Goal: Task Accomplishment & Management: Manage account settings

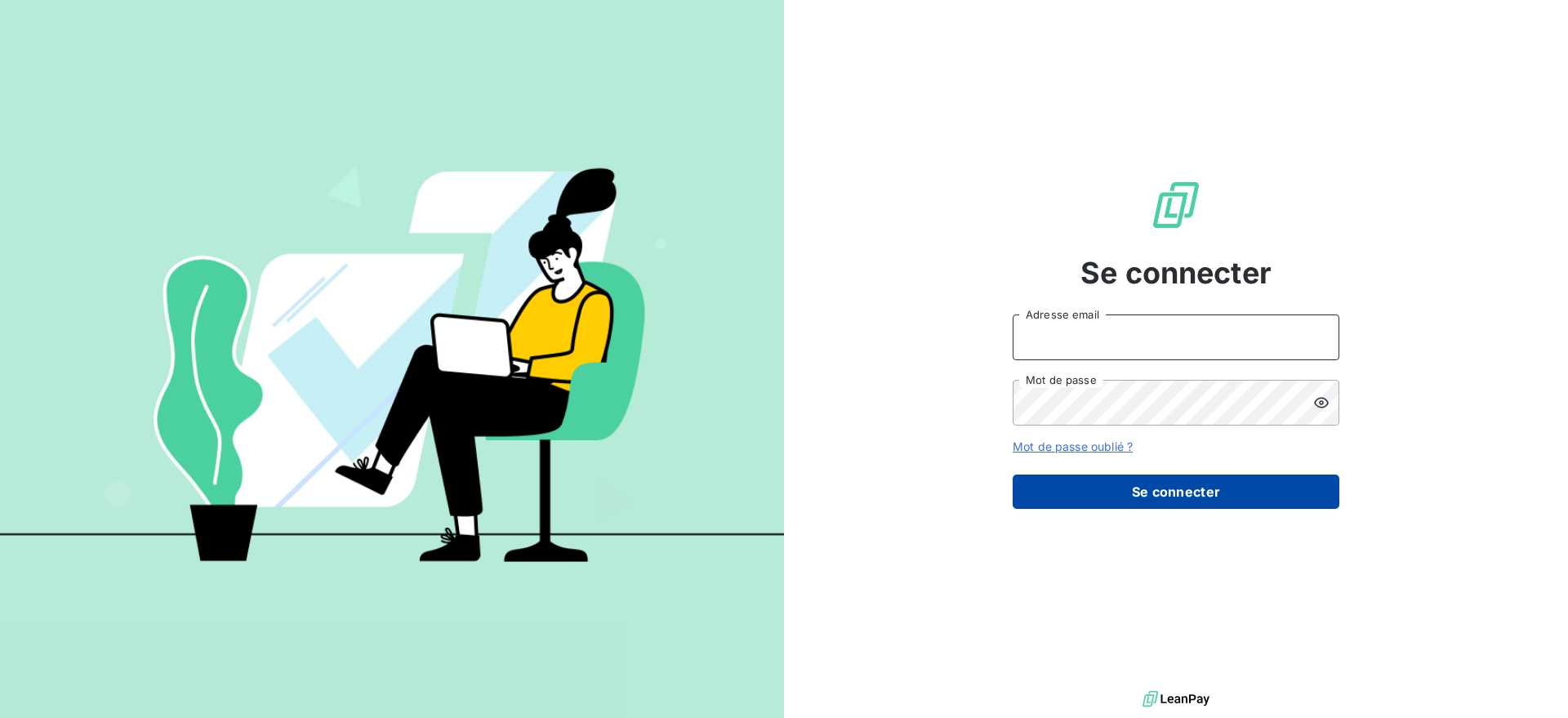
type input "[EMAIL_ADDRESS][DOMAIN_NAME]"
click at [1129, 480] on button "Se connecter" at bounding box center [1175, 492] width 326 height 35
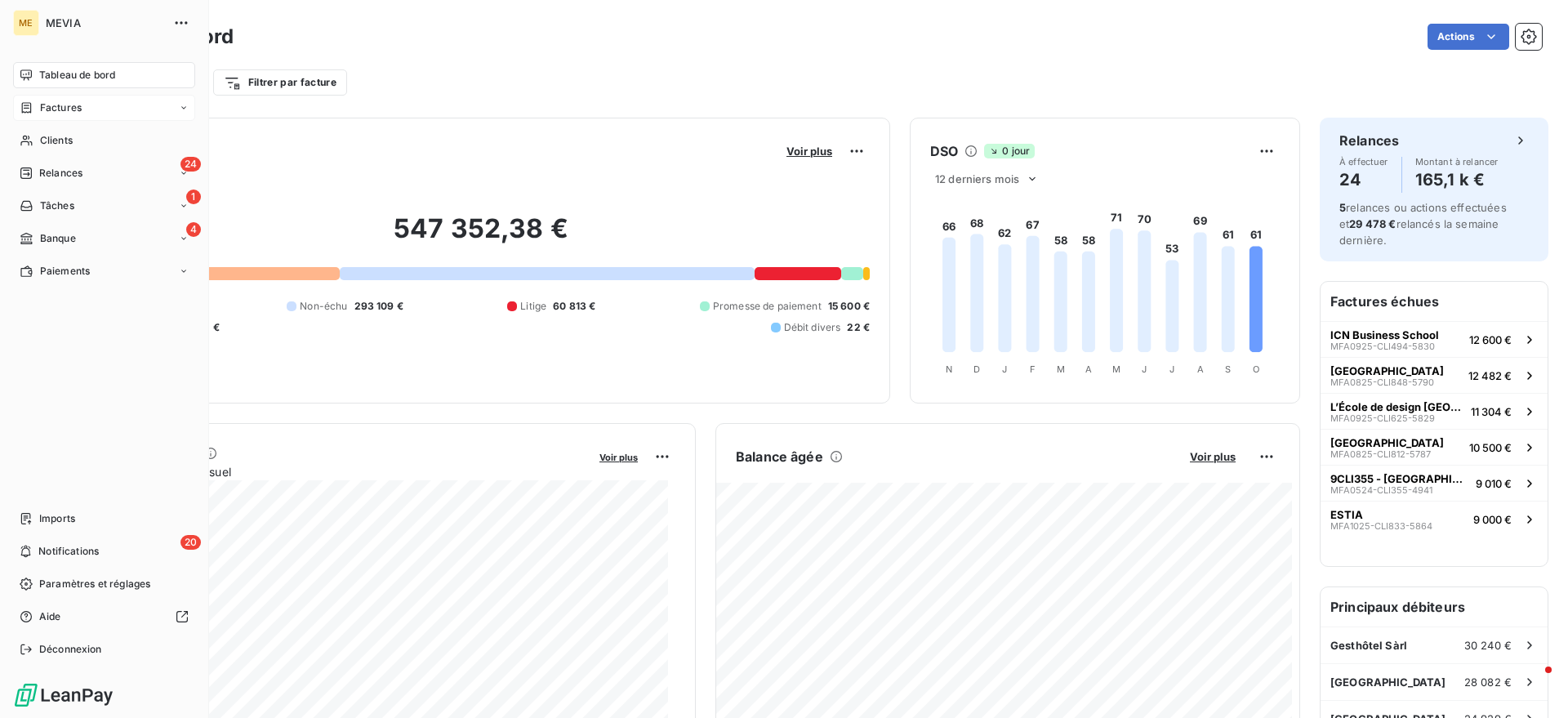
click at [20, 109] on icon at bounding box center [26, 108] width 14 height 13
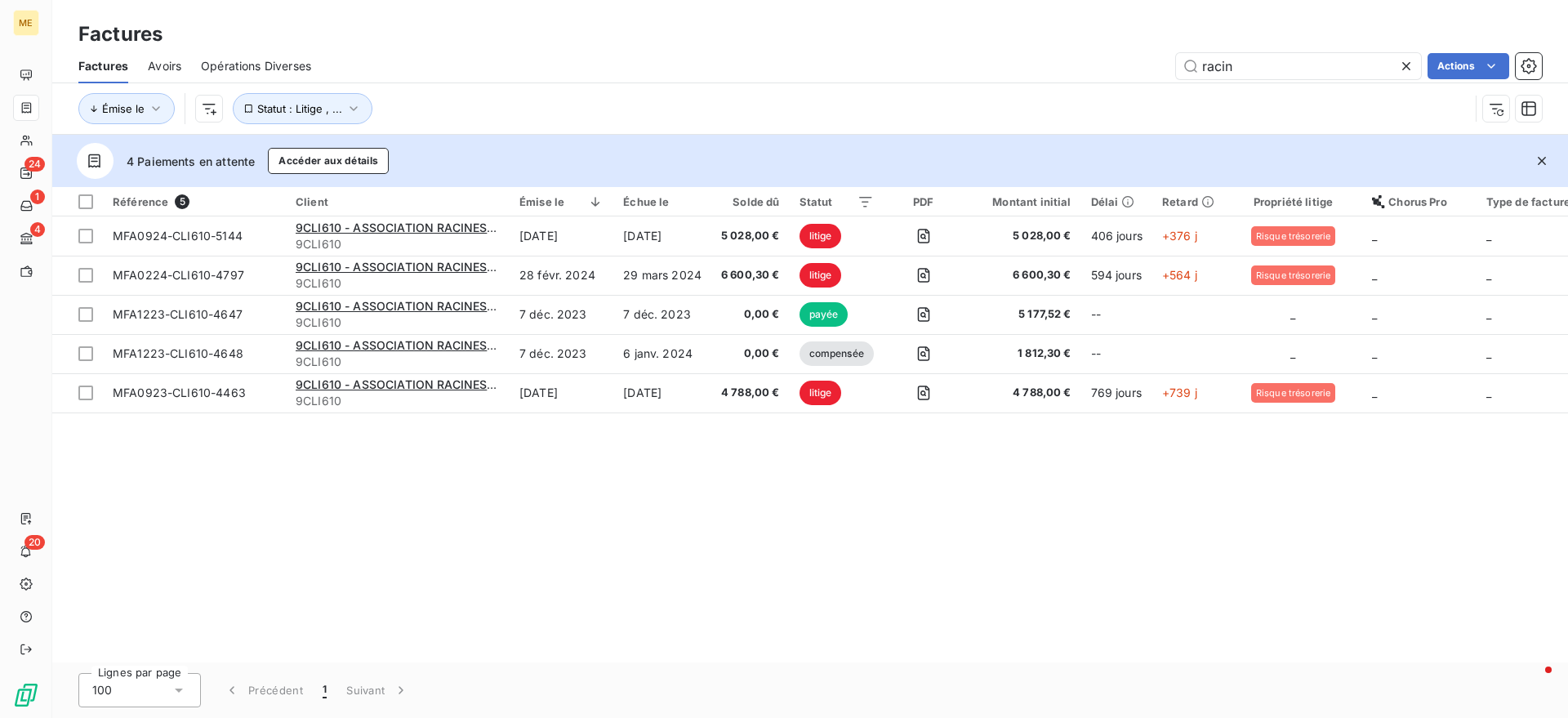
drag, startPoint x: 1256, startPoint y: 70, endPoint x: 1117, endPoint y: 69, distance: 139.0
click at [1117, 69] on div "racin Actions" at bounding box center [936, 66] width 1211 height 26
type input "MFA0925-CLI527-5819"
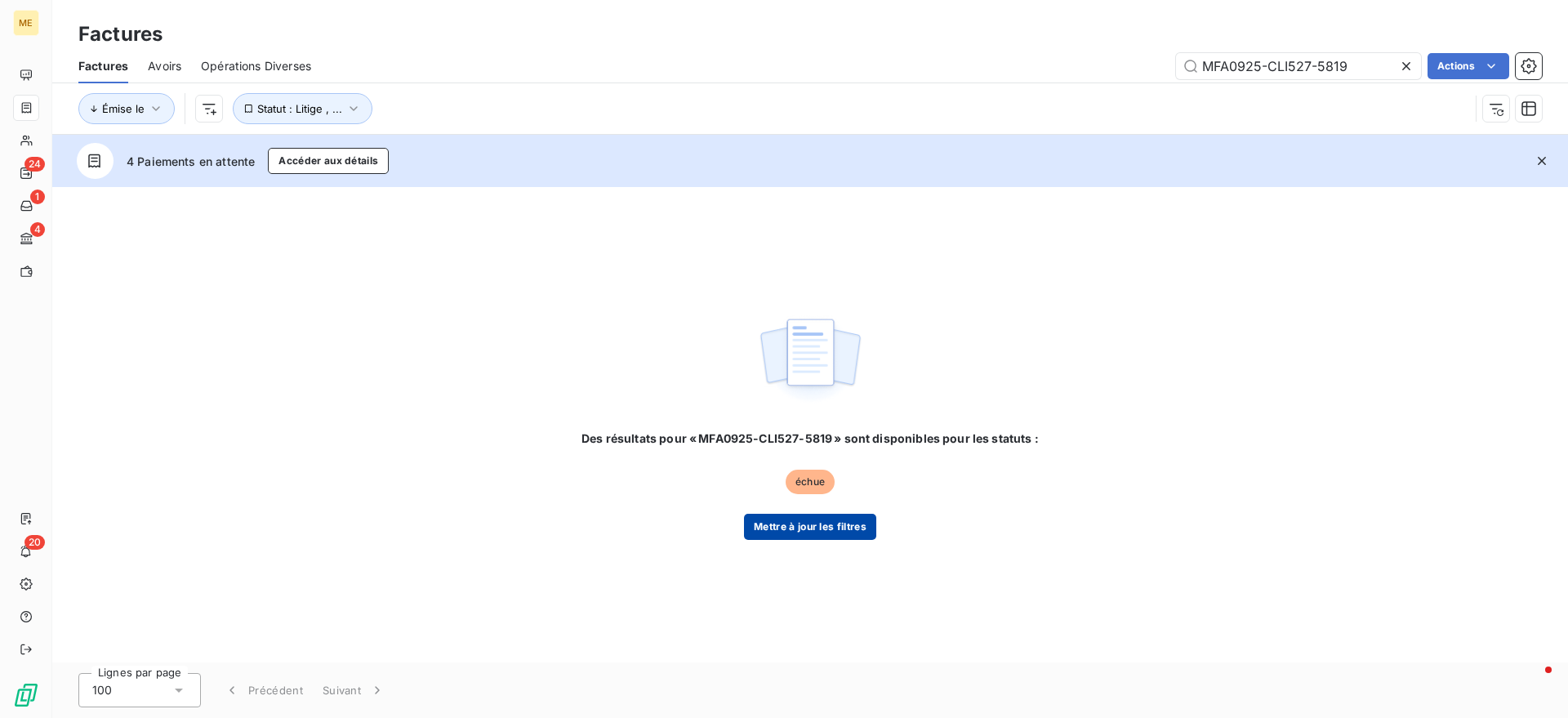
click at [799, 531] on button "Mettre à jour les filtres" at bounding box center [809, 527] width 132 height 26
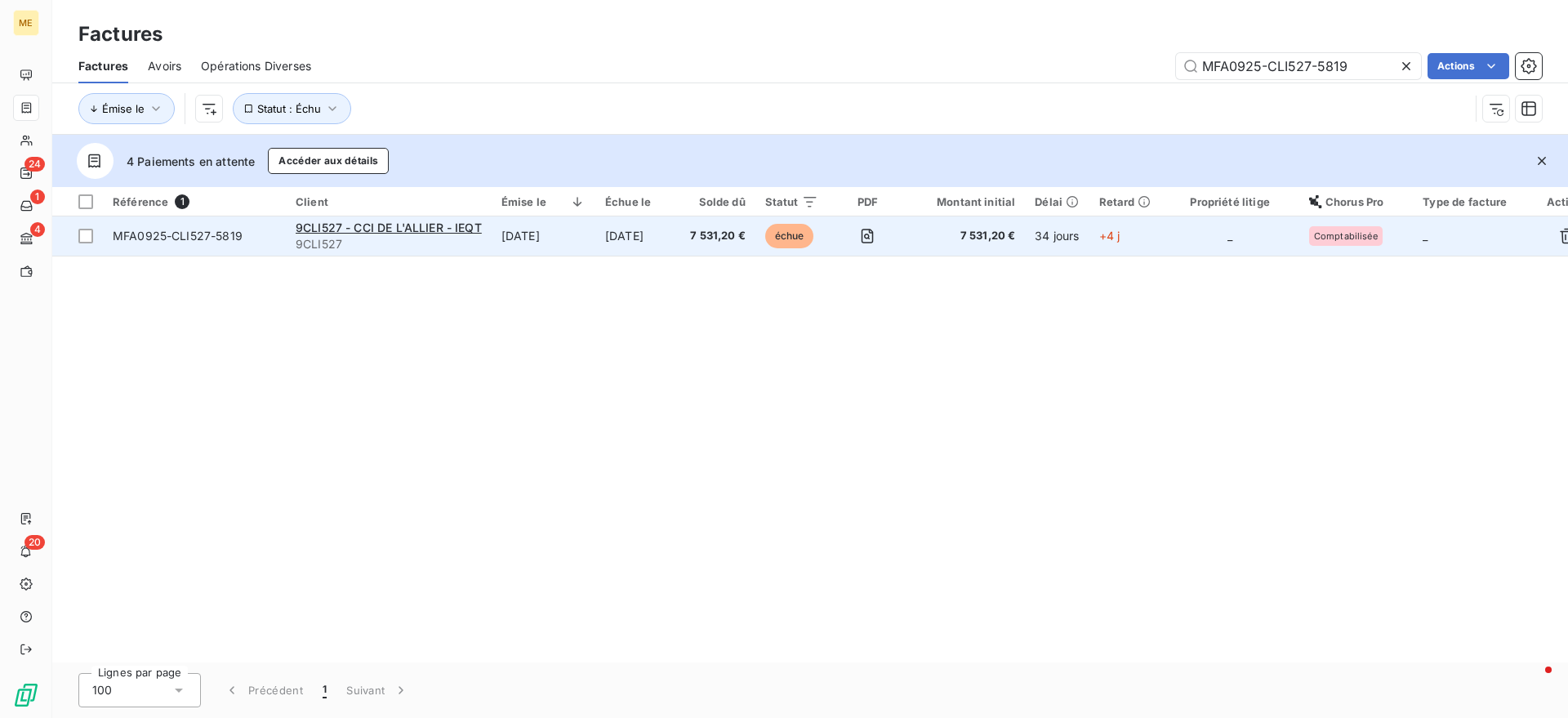
click at [620, 234] on td "[DATE]" at bounding box center [637, 236] width 85 height 39
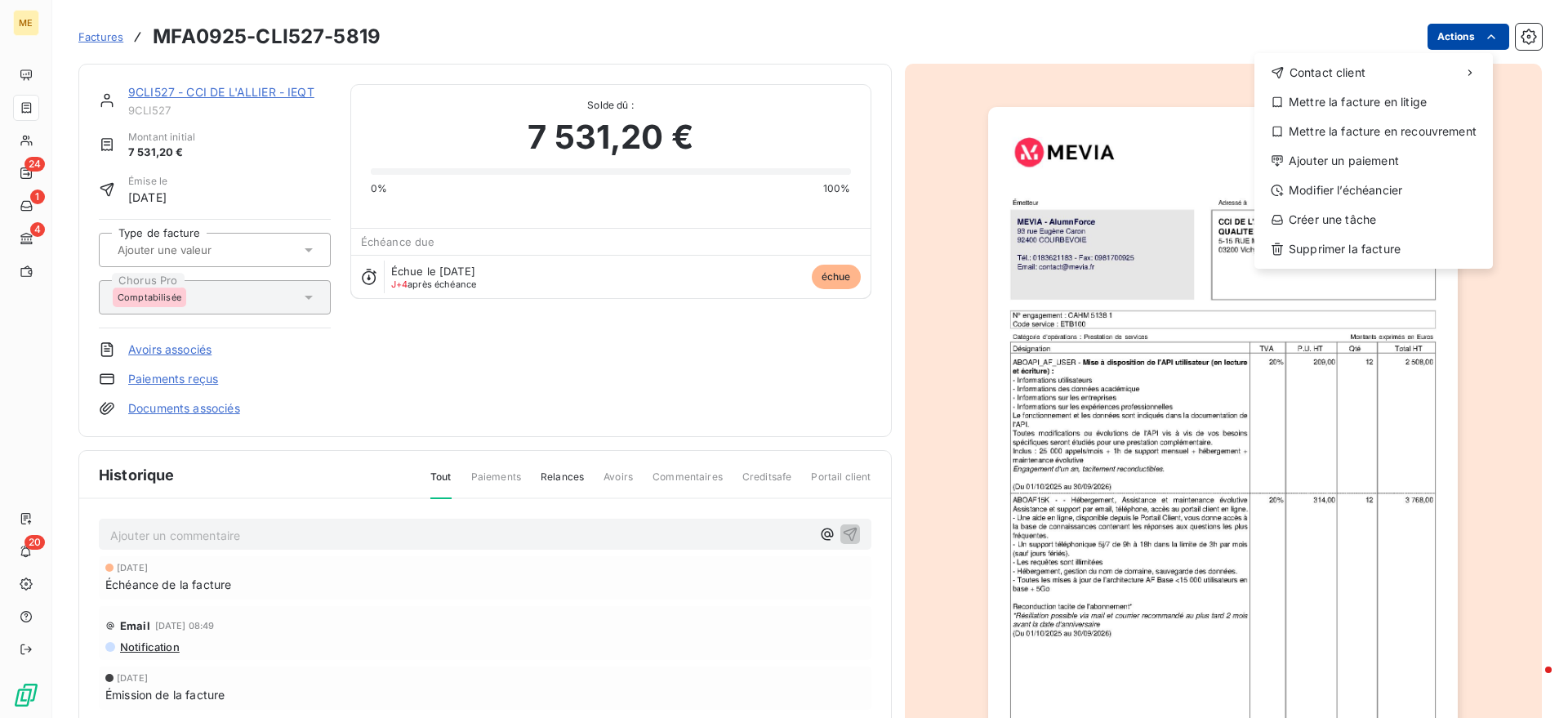
click at [1460, 32] on html "ME 24 1 4 20 Factures MFA0925-CLI527-5819 Actions Contact client Mettre la fact…" at bounding box center [784, 359] width 1568 height 718
click at [1393, 169] on div "Ajouter un paiement" at bounding box center [1373, 160] width 225 height 26
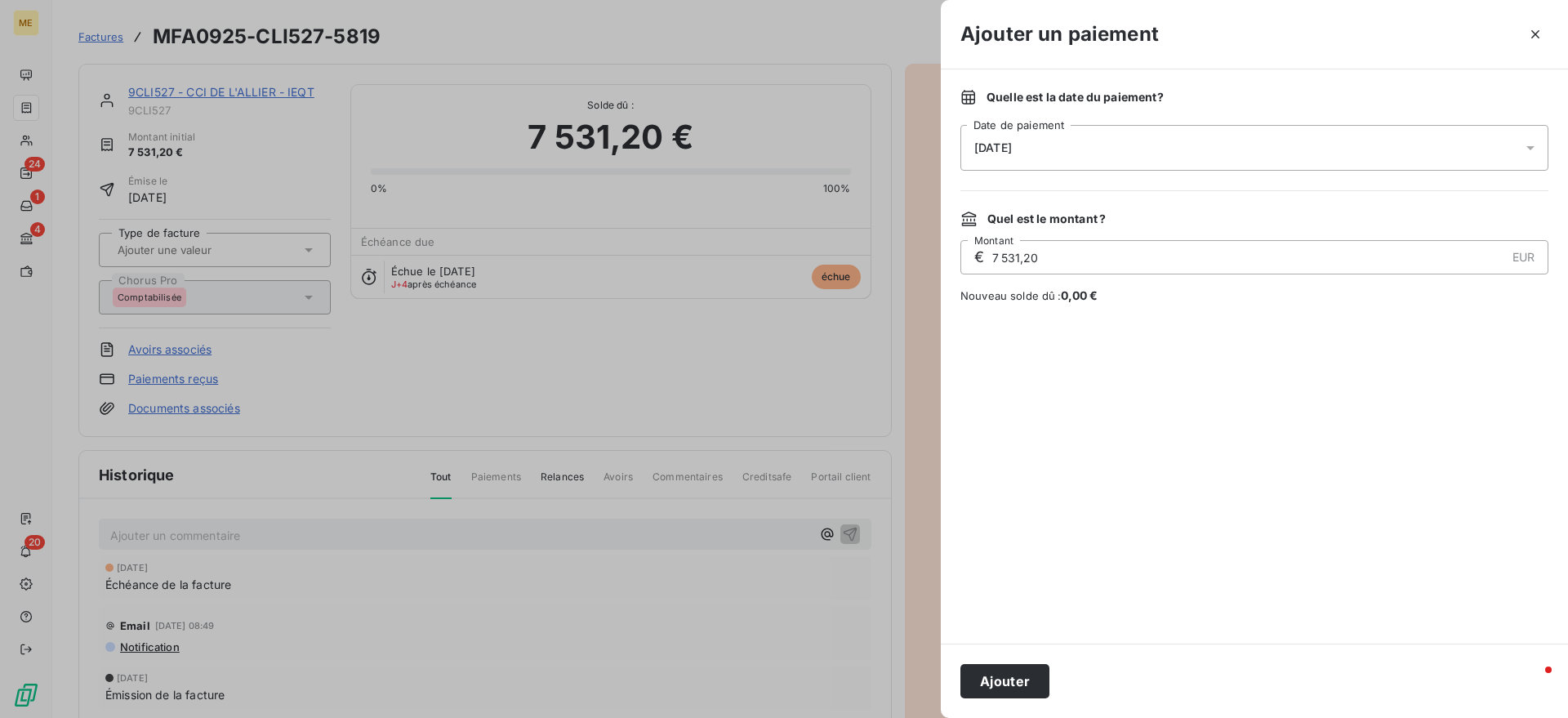
click at [1255, 140] on div "[DATE]" at bounding box center [1254, 148] width 588 height 46
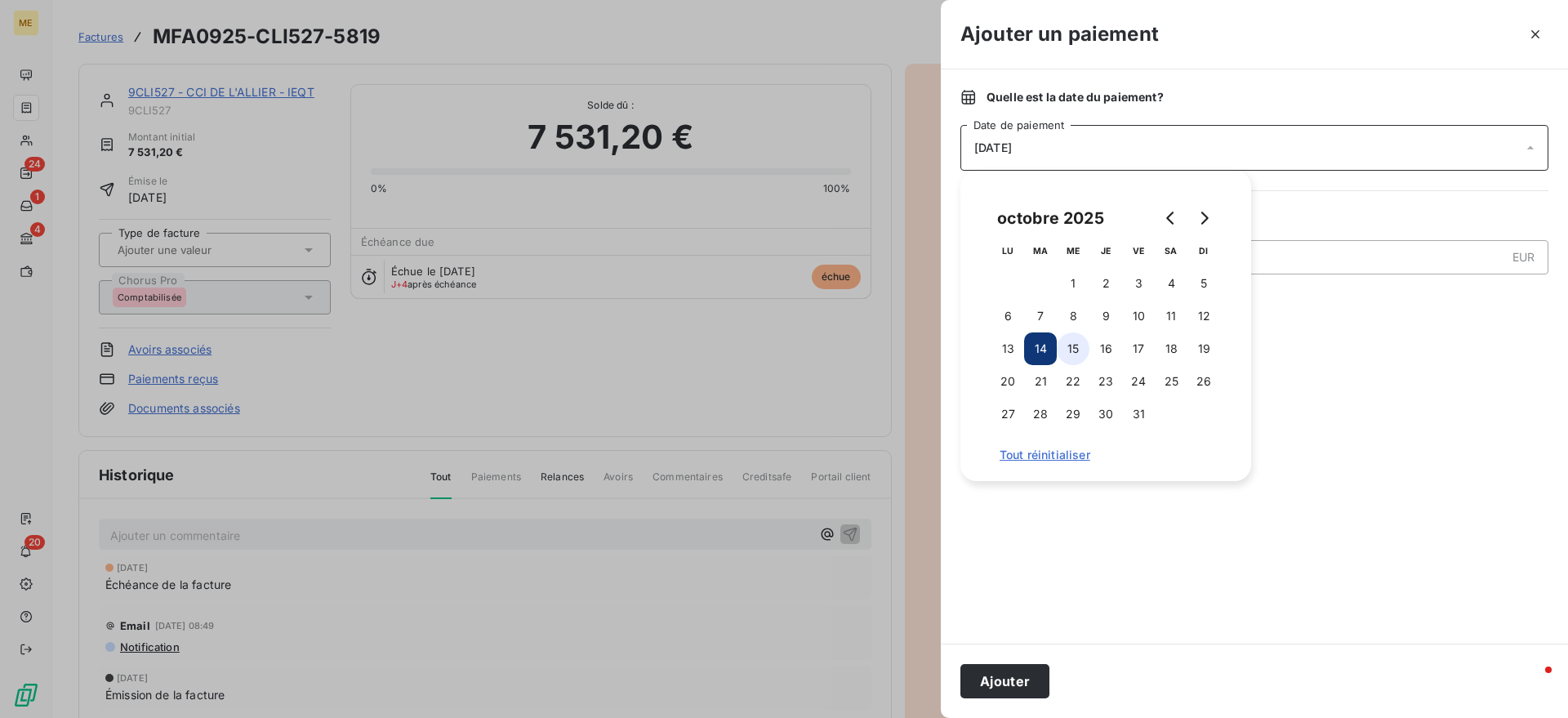
click at [1084, 349] on button "15" at bounding box center [1073, 349] width 33 height 33
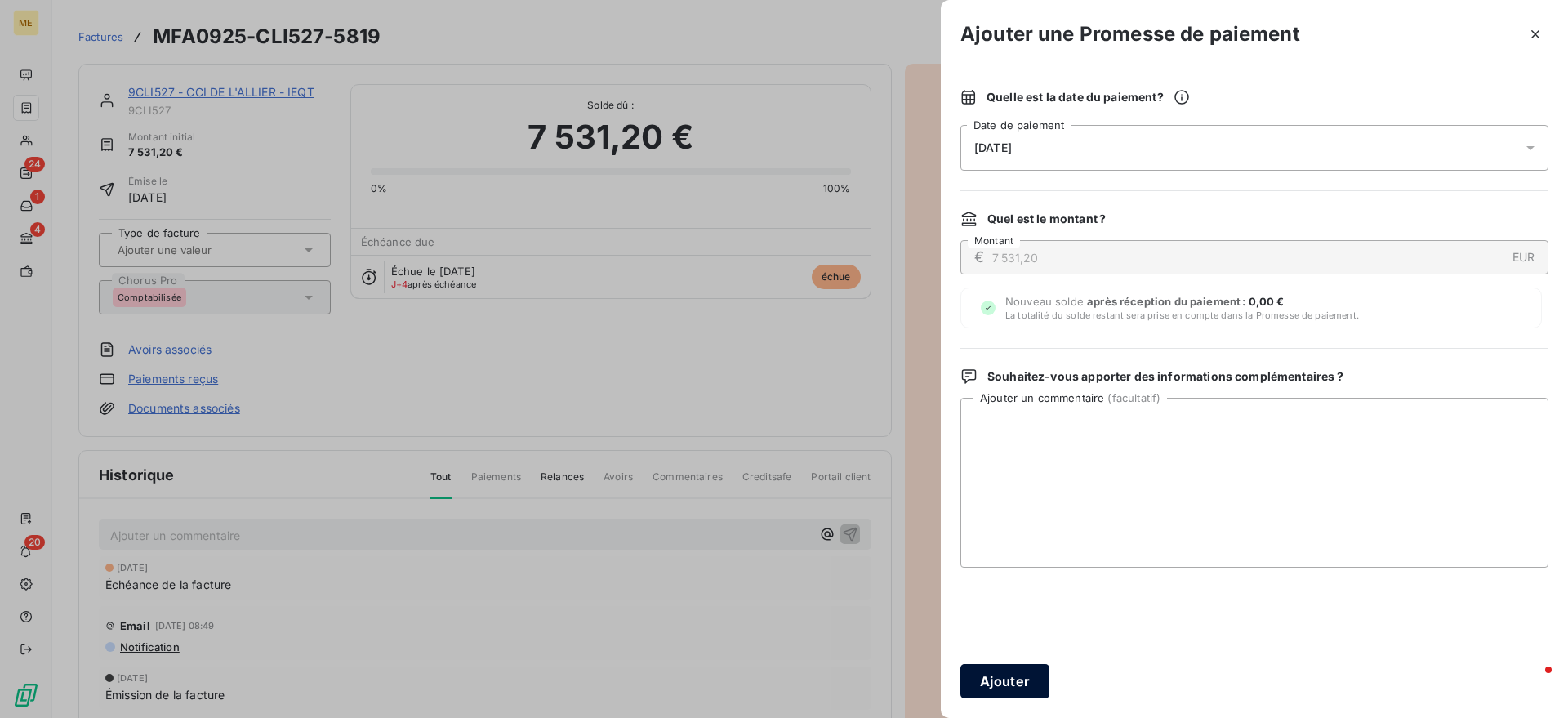
click at [1030, 693] on button "Ajouter" at bounding box center [1005, 682] width 89 height 35
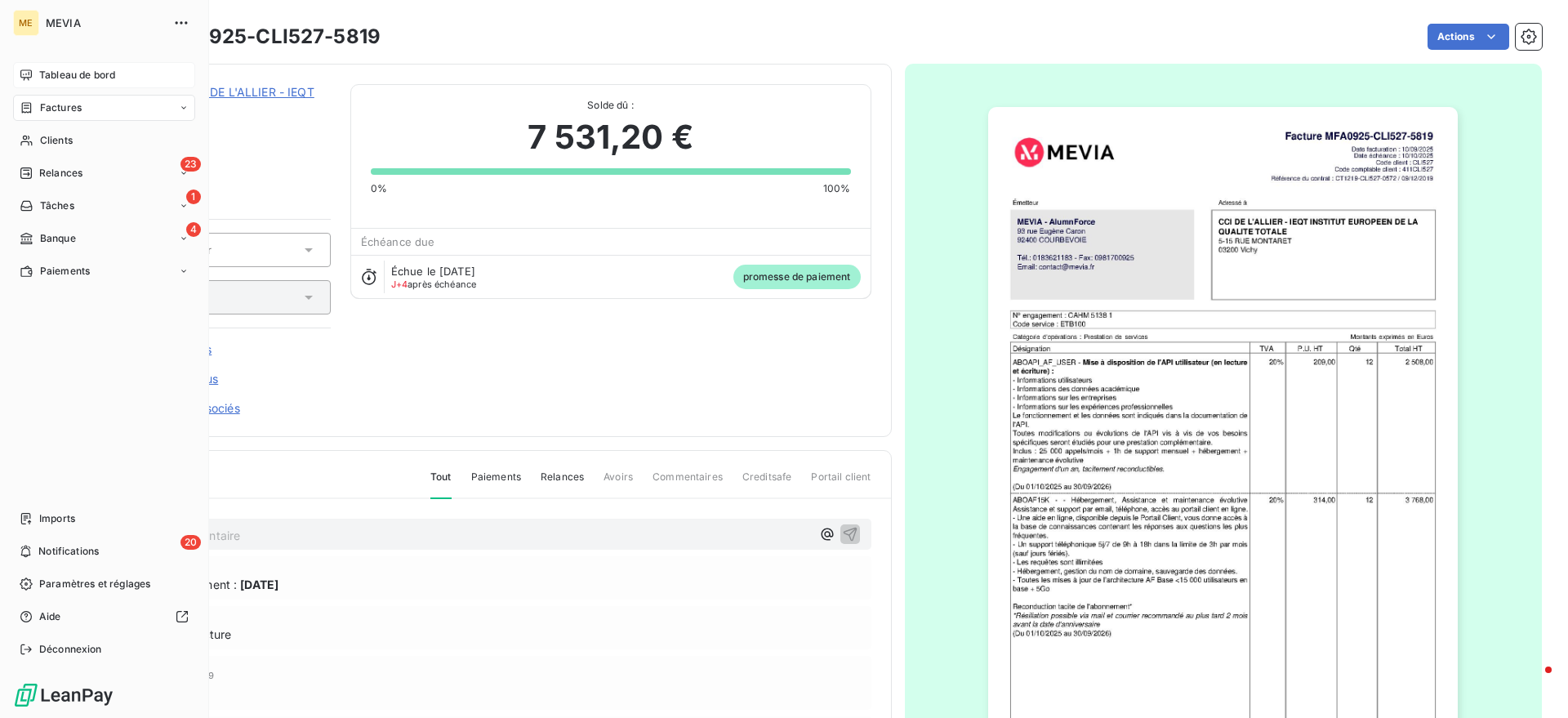
click at [44, 75] on span "Tableau de bord" at bounding box center [77, 75] width 76 height 15
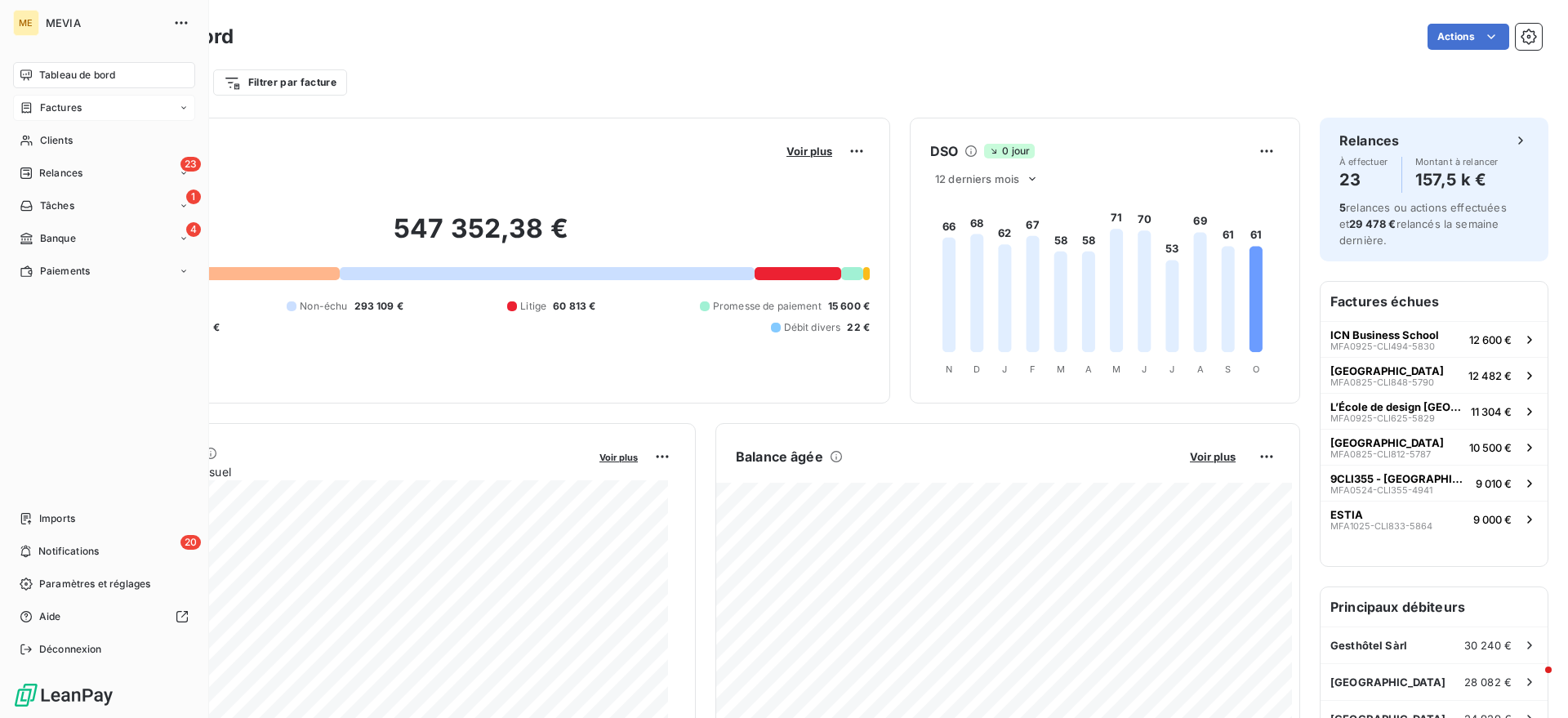
click at [76, 107] on span "Factures" at bounding box center [61, 108] width 42 height 15
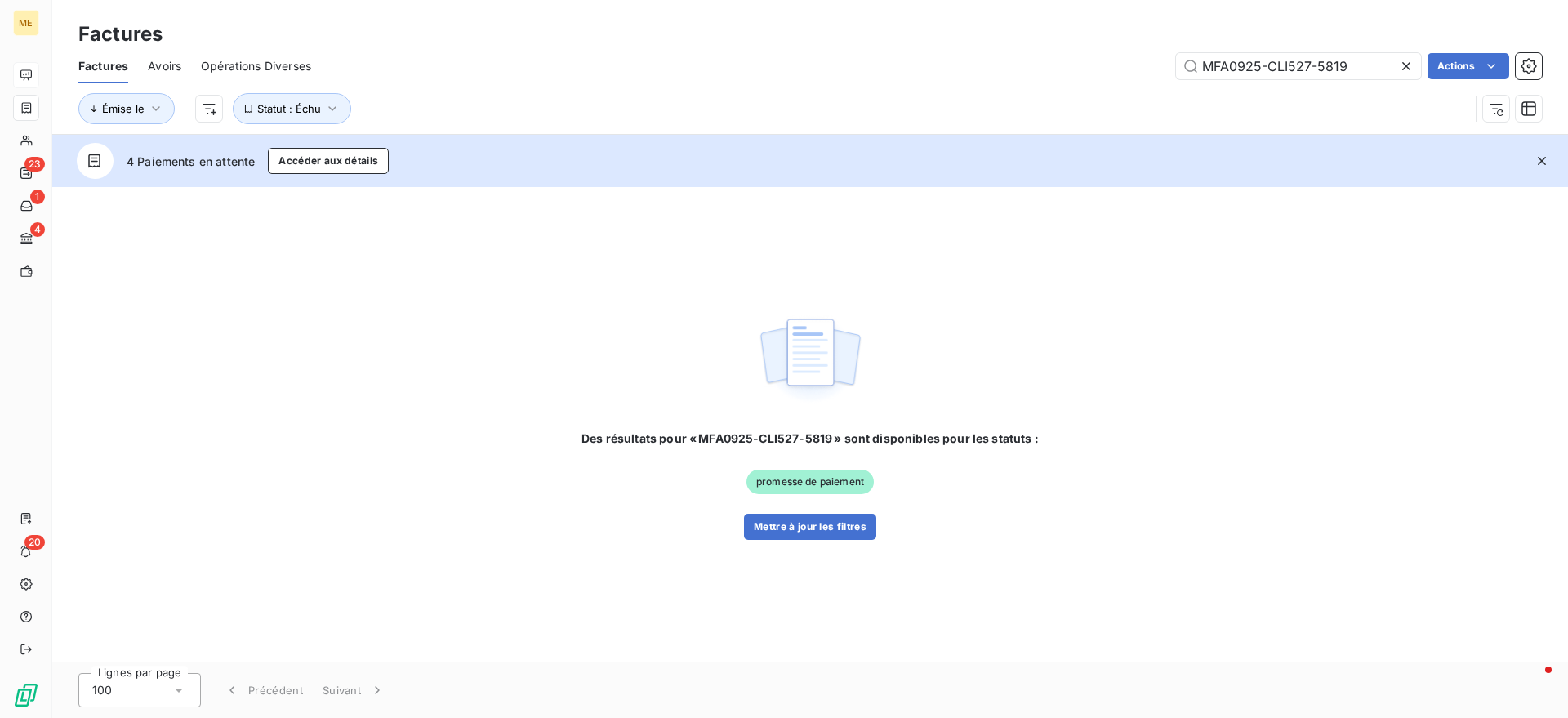
drag, startPoint x: 1358, startPoint y: 70, endPoint x: 1049, endPoint y: 56, distance: 309.3
click at [1049, 56] on div "MFA0925-CLI527-5819 Actions" at bounding box center [936, 66] width 1211 height 26
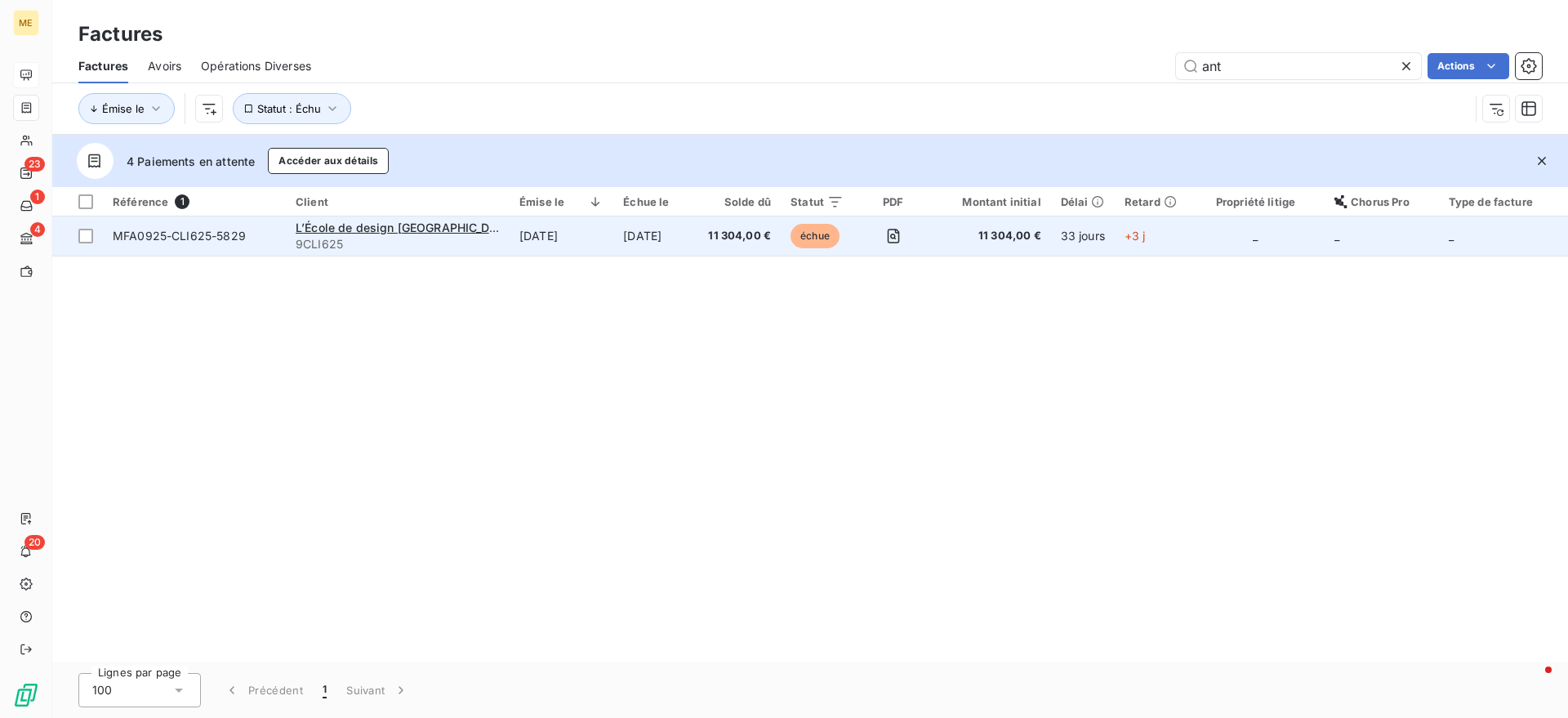
type input "ant"
click at [509, 245] on td "[DATE]" at bounding box center [561, 236] width 104 height 39
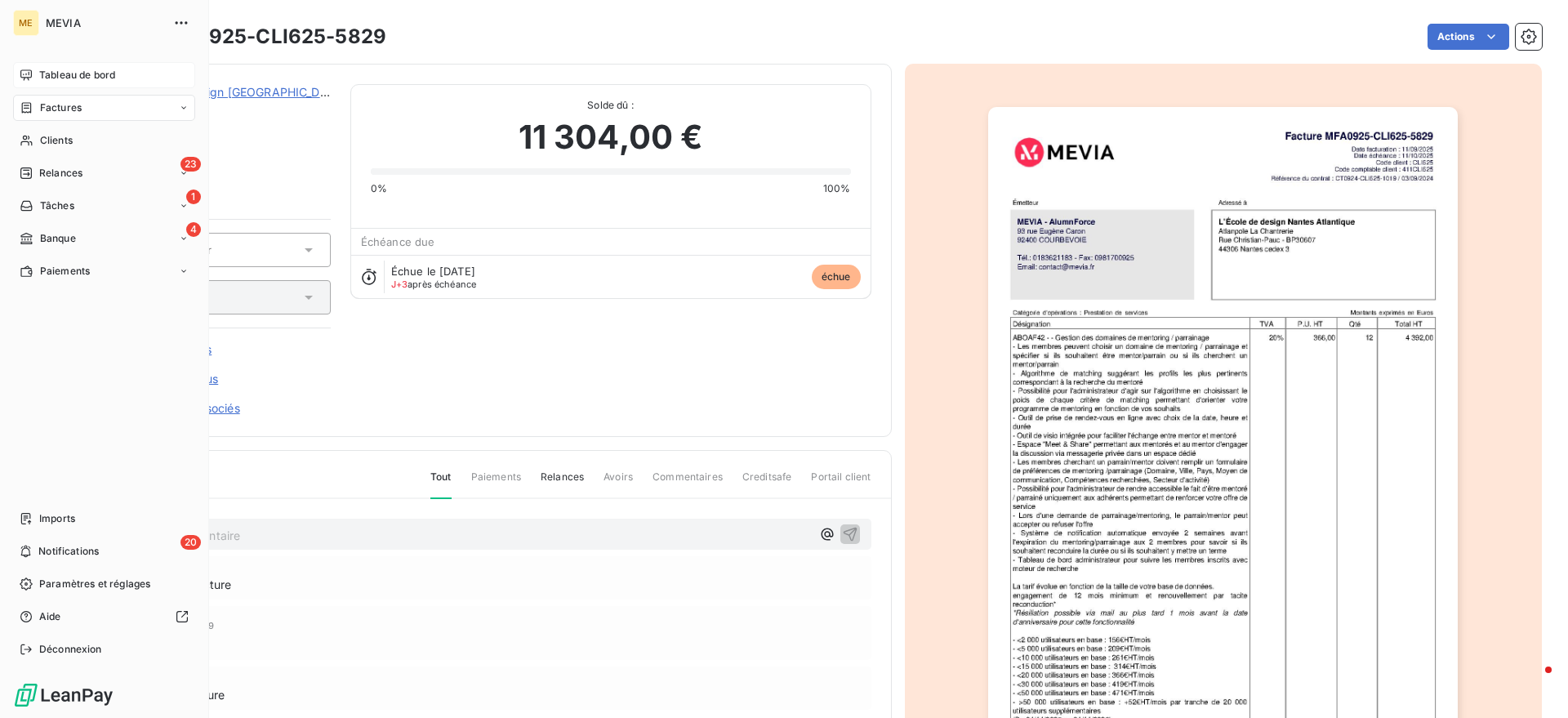
click at [27, 115] on div "Factures" at bounding box center [104, 108] width 182 height 26
click at [41, 105] on span "Factures" at bounding box center [61, 108] width 42 height 15
click at [70, 141] on span "Factures" at bounding box center [60, 140] width 42 height 15
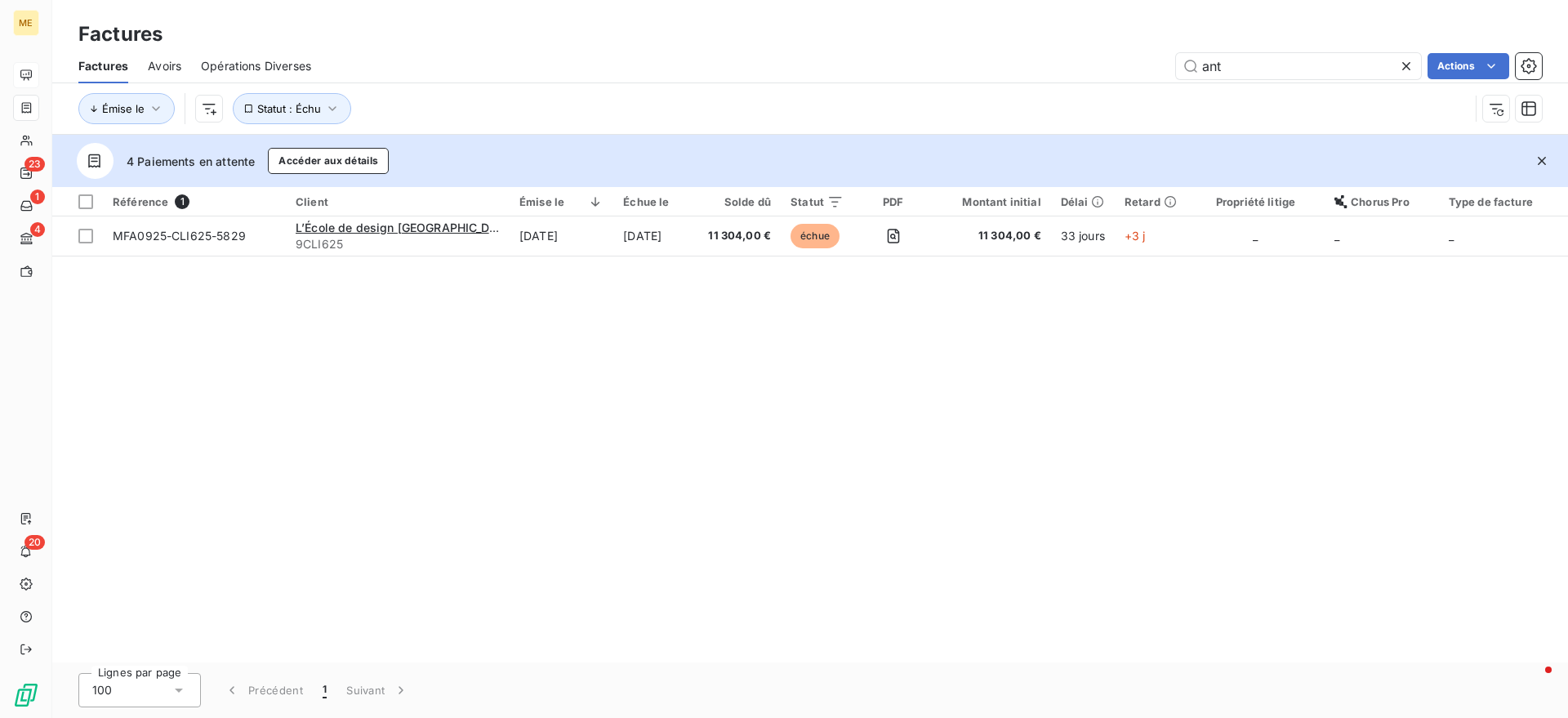
drag, startPoint x: 1311, startPoint y: 68, endPoint x: 1135, endPoint y: 59, distance: 176.2
click at [1135, 59] on div "ant Actions" at bounding box center [936, 66] width 1211 height 26
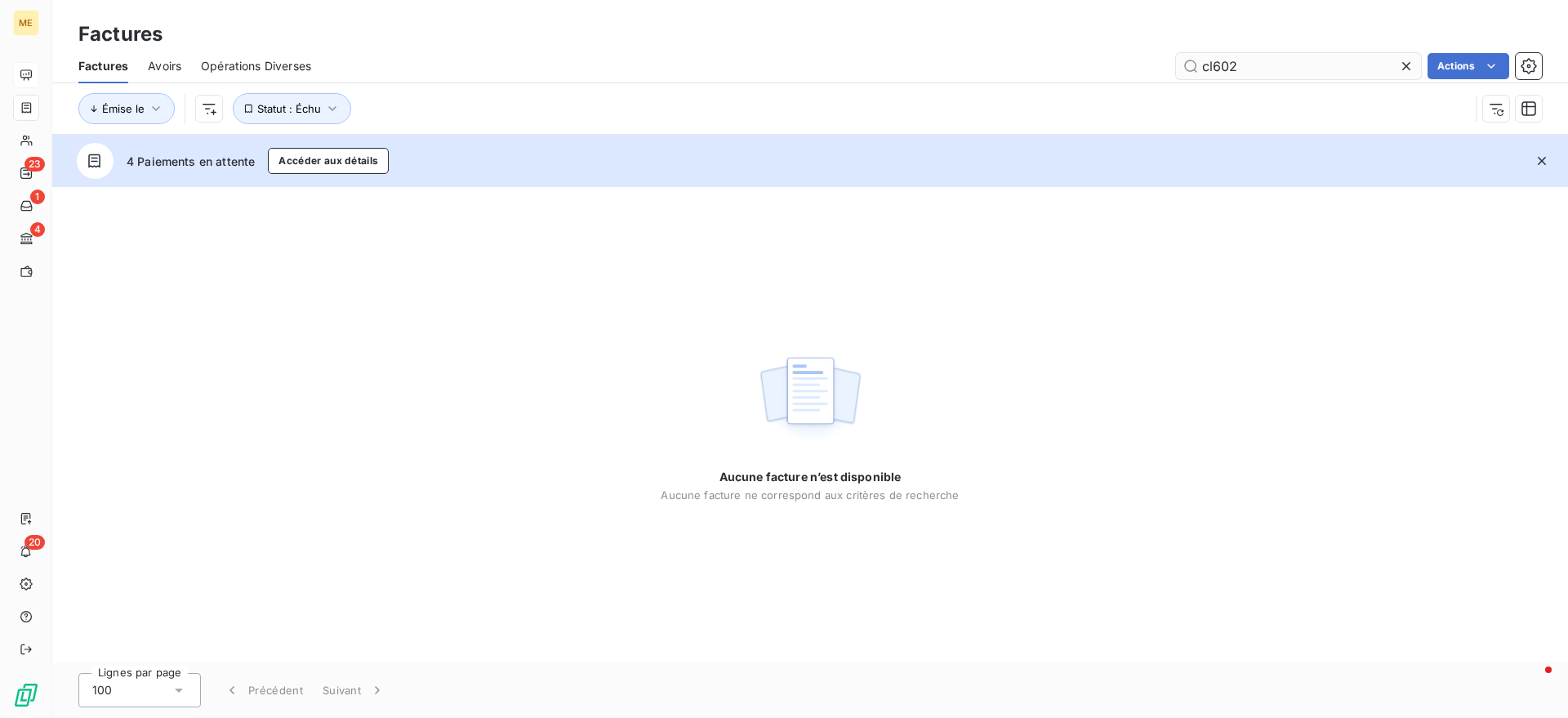
click at [1212, 67] on input "cl602" at bounding box center [1298, 66] width 245 height 26
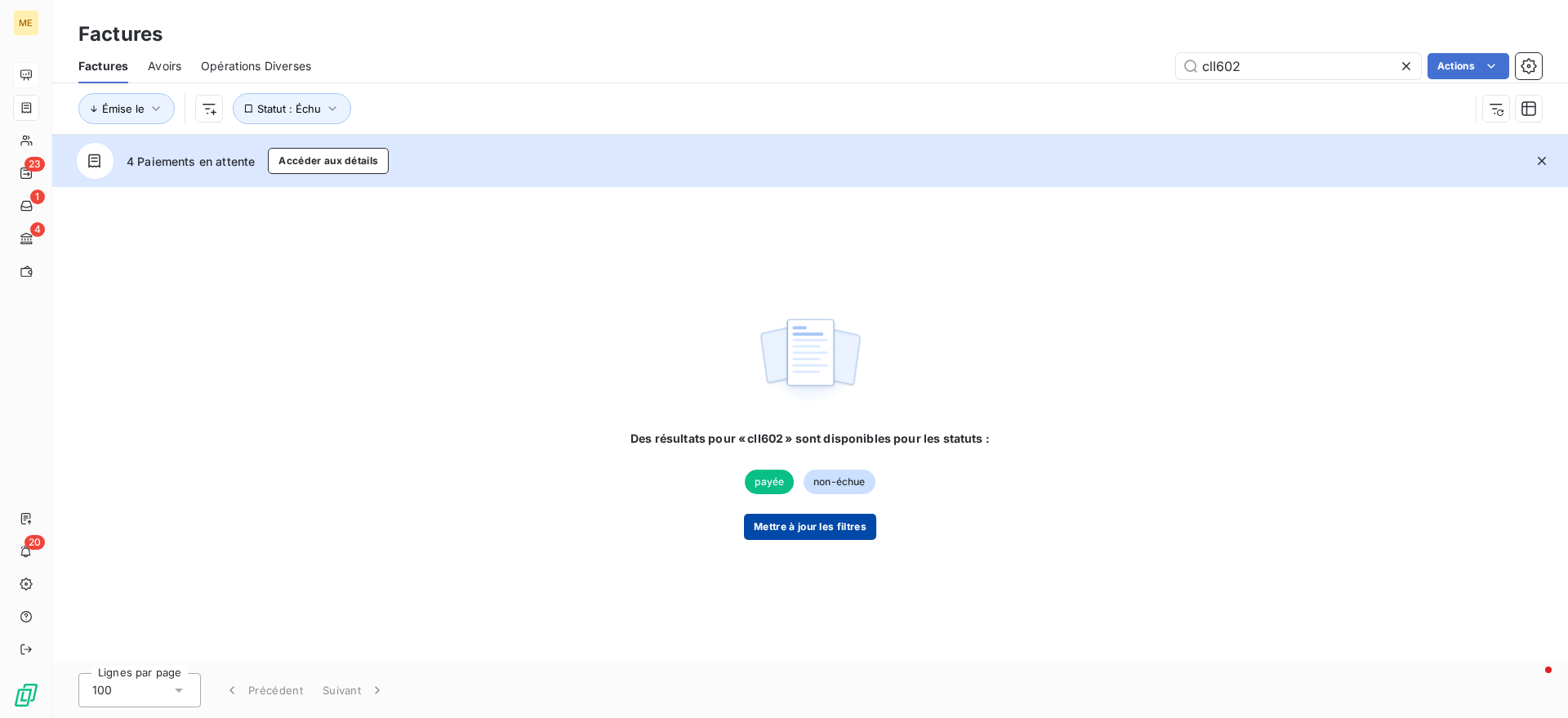
type input "clI602"
click at [800, 532] on button "Mettre à jour les filtres" at bounding box center [809, 527] width 132 height 26
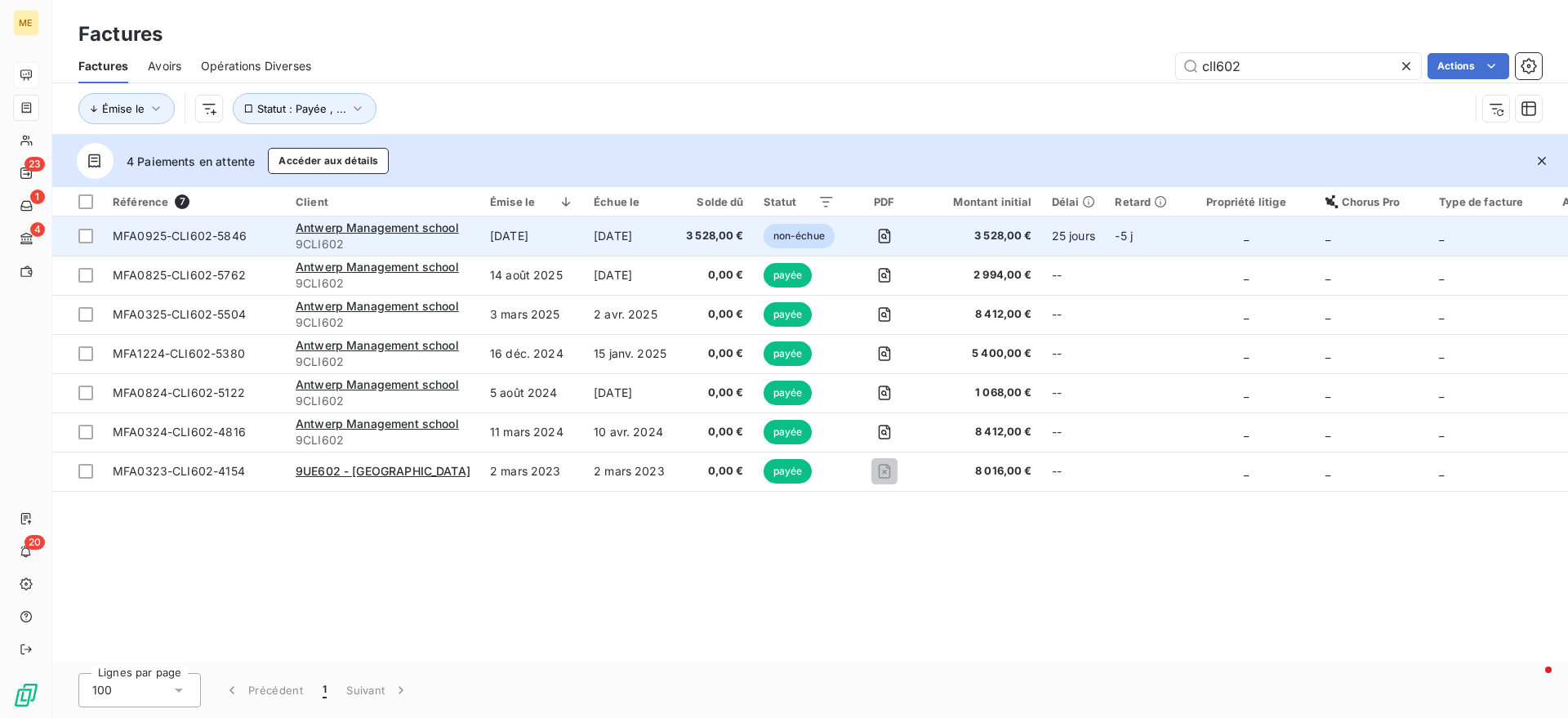
click at [707, 251] on td "3 528,00 €" at bounding box center [714, 236] width 77 height 39
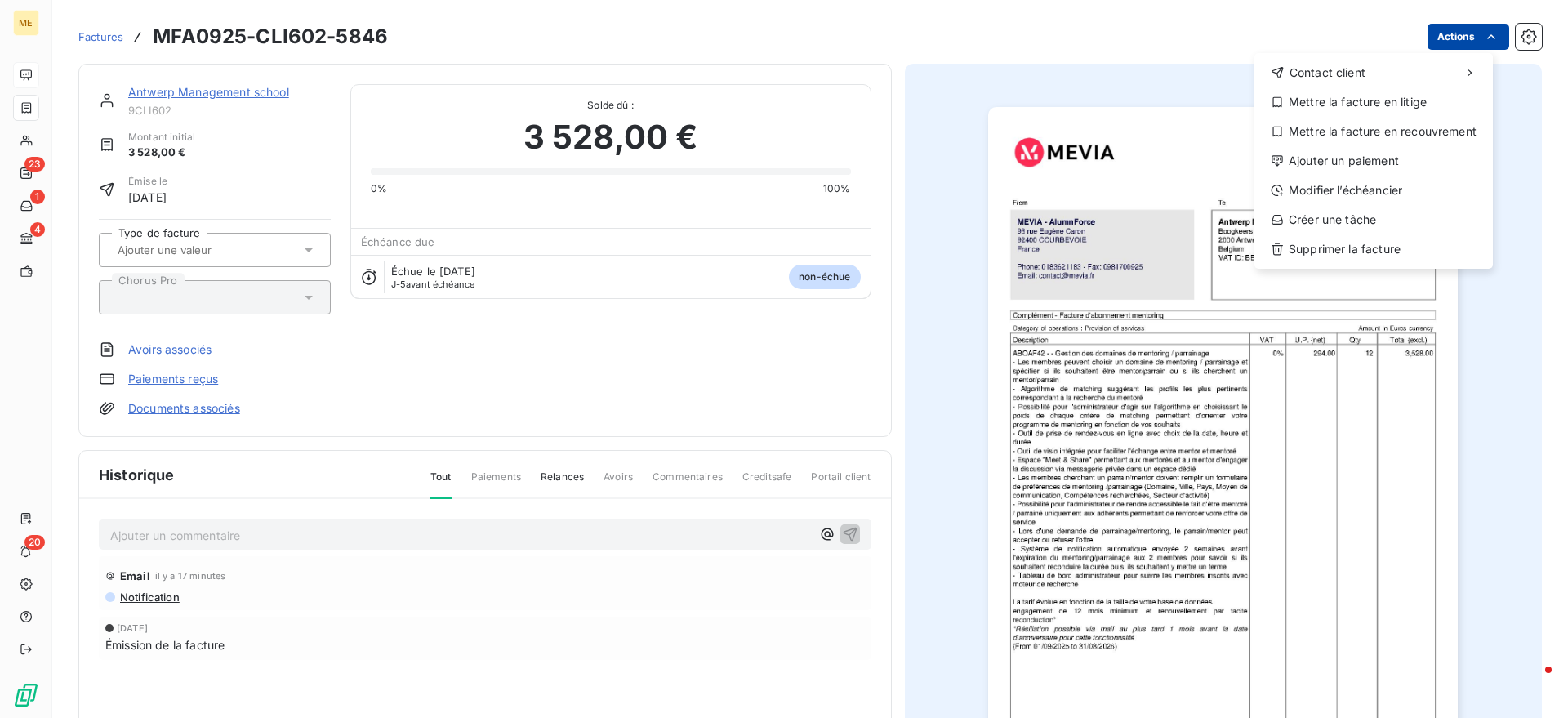
click at [1454, 46] on html "ME 23 1 4 20 Factures MFA0925-CLI602-5846 Actions Contact client Mettre la fact…" at bounding box center [784, 359] width 1568 height 718
click at [1385, 193] on div "Modifier l’échéancier" at bounding box center [1373, 190] width 225 height 26
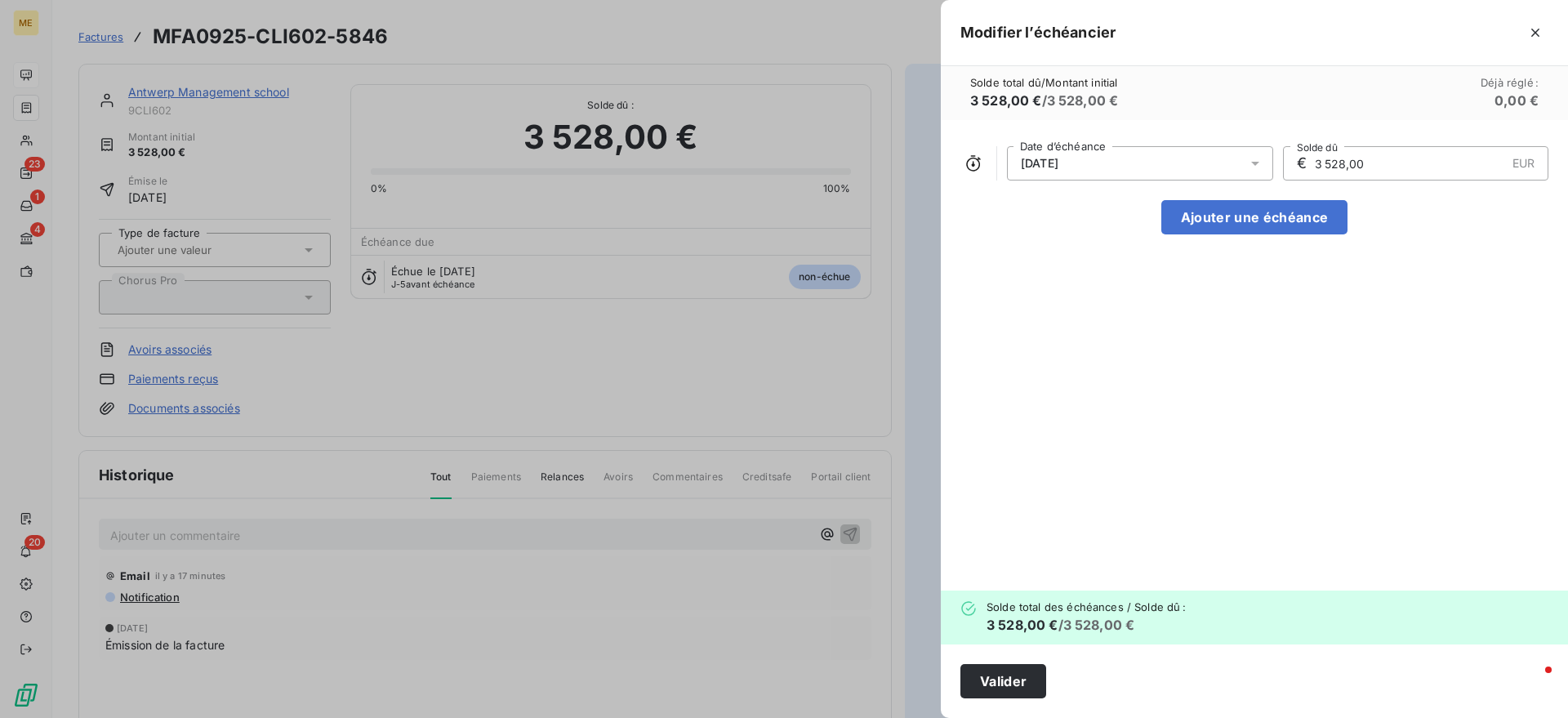
click at [1184, 157] on div "[DATE]" at bounding box center [1140, 163] width 266 height 35
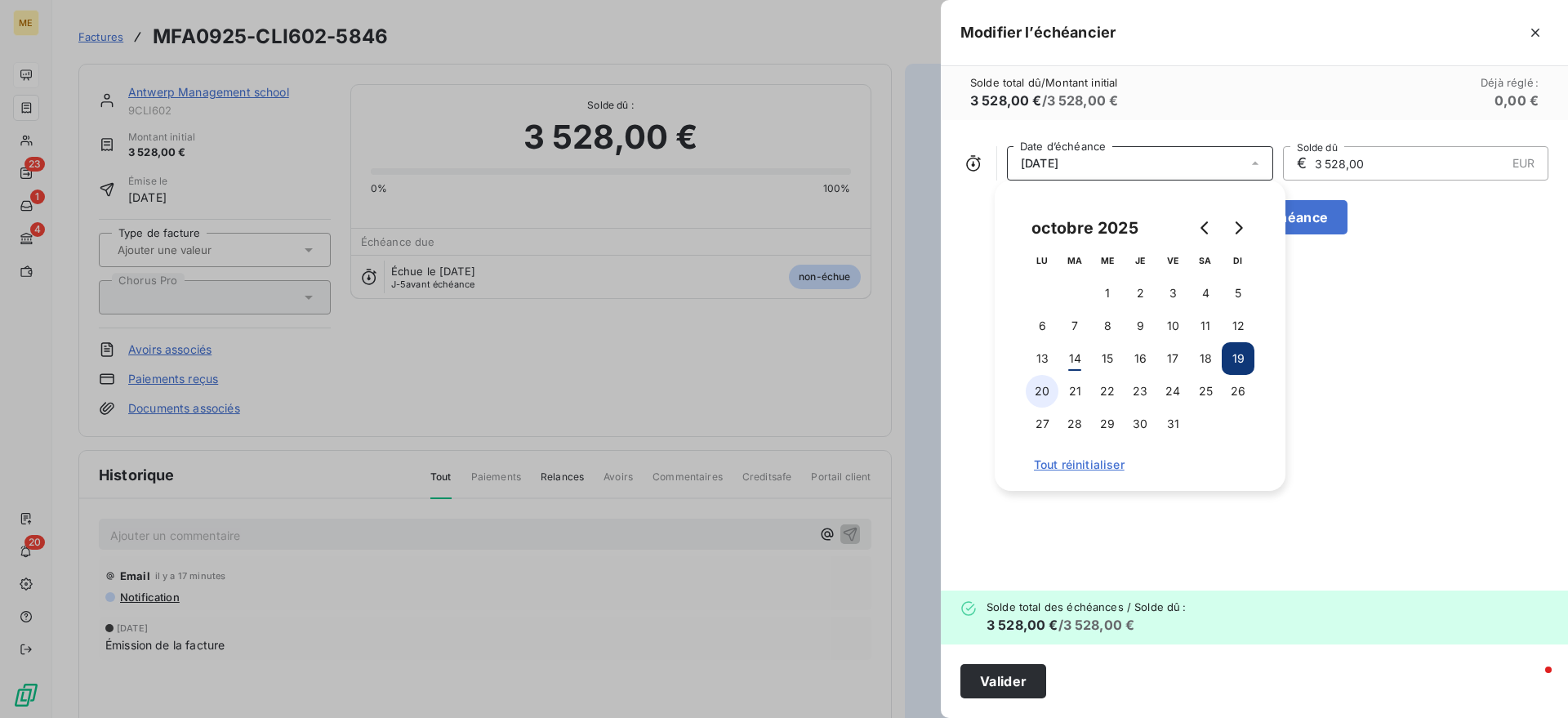
click at [1054, 387] on button "20" at bounding box center [1042, 391] width 33 height 33
click at [1275, 382] on div "octobre 2025 LU MA ME JE VE SA DI 1 2 3 4 5 6 7 8 9 10 11 12 13 14 15 16 17 18 …" at bounding box center [1140, 335] width 291 height 311
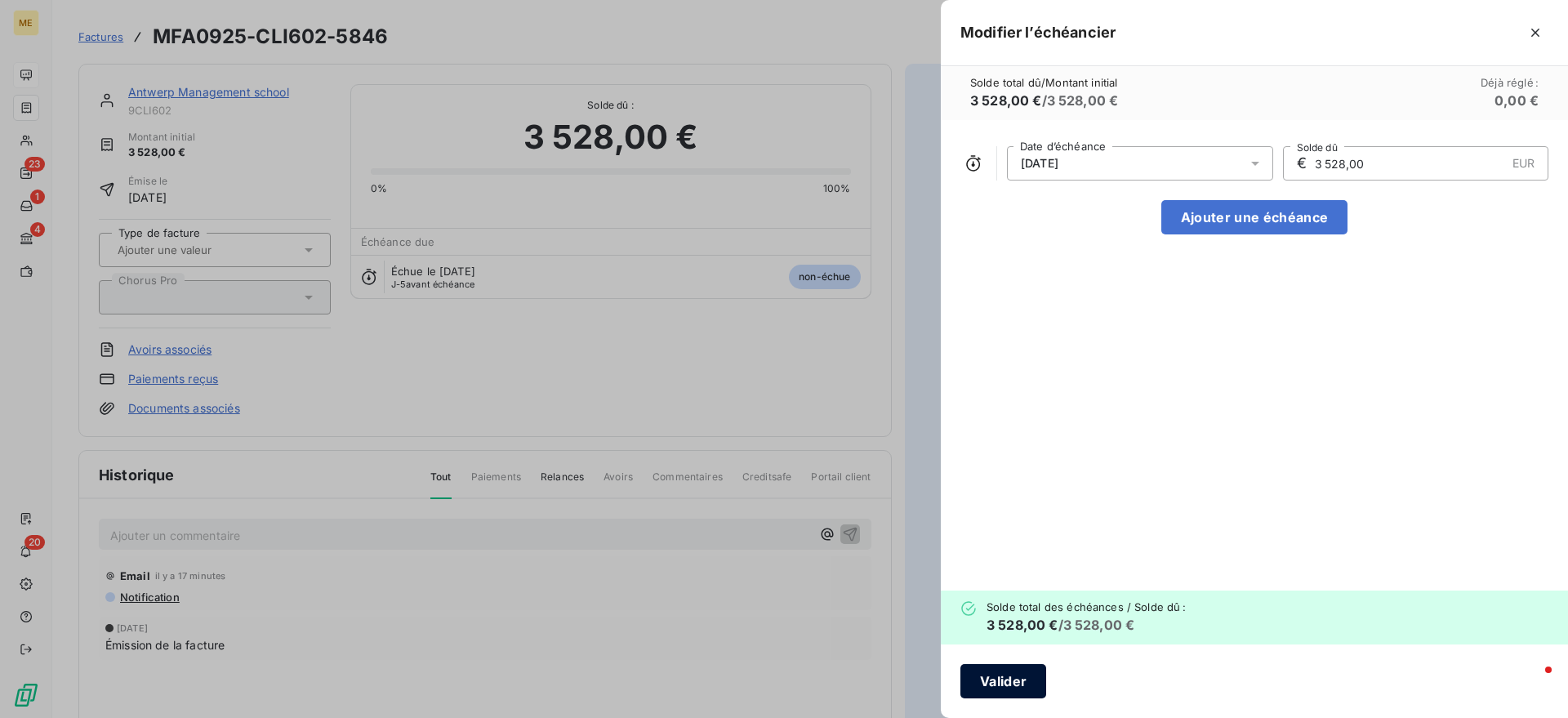
click at [1025, 690] on button "Valider" at bounding box center [1003, 682] width 86 height 35
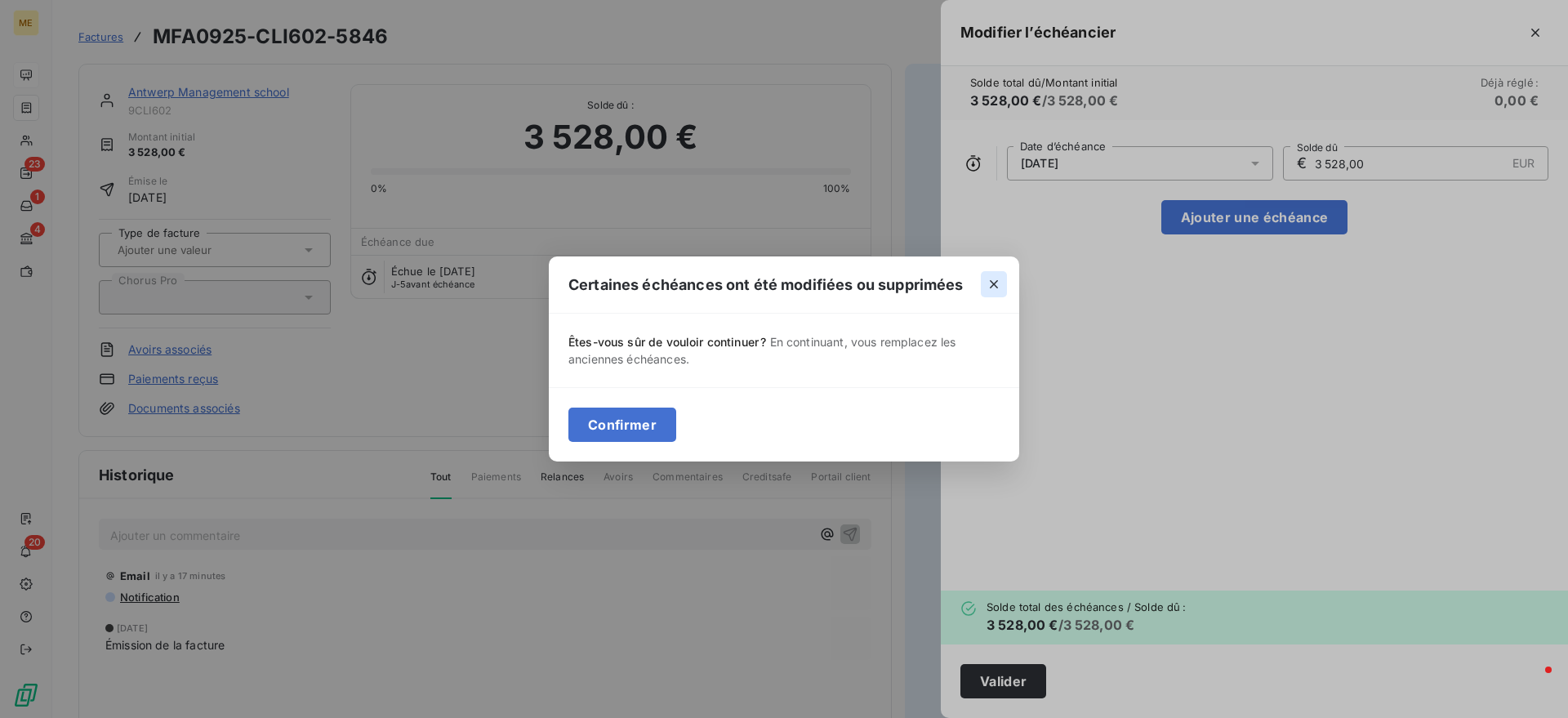
click at [996, 272] on button "button" at bounding box center [993, 284] width 26 height 26
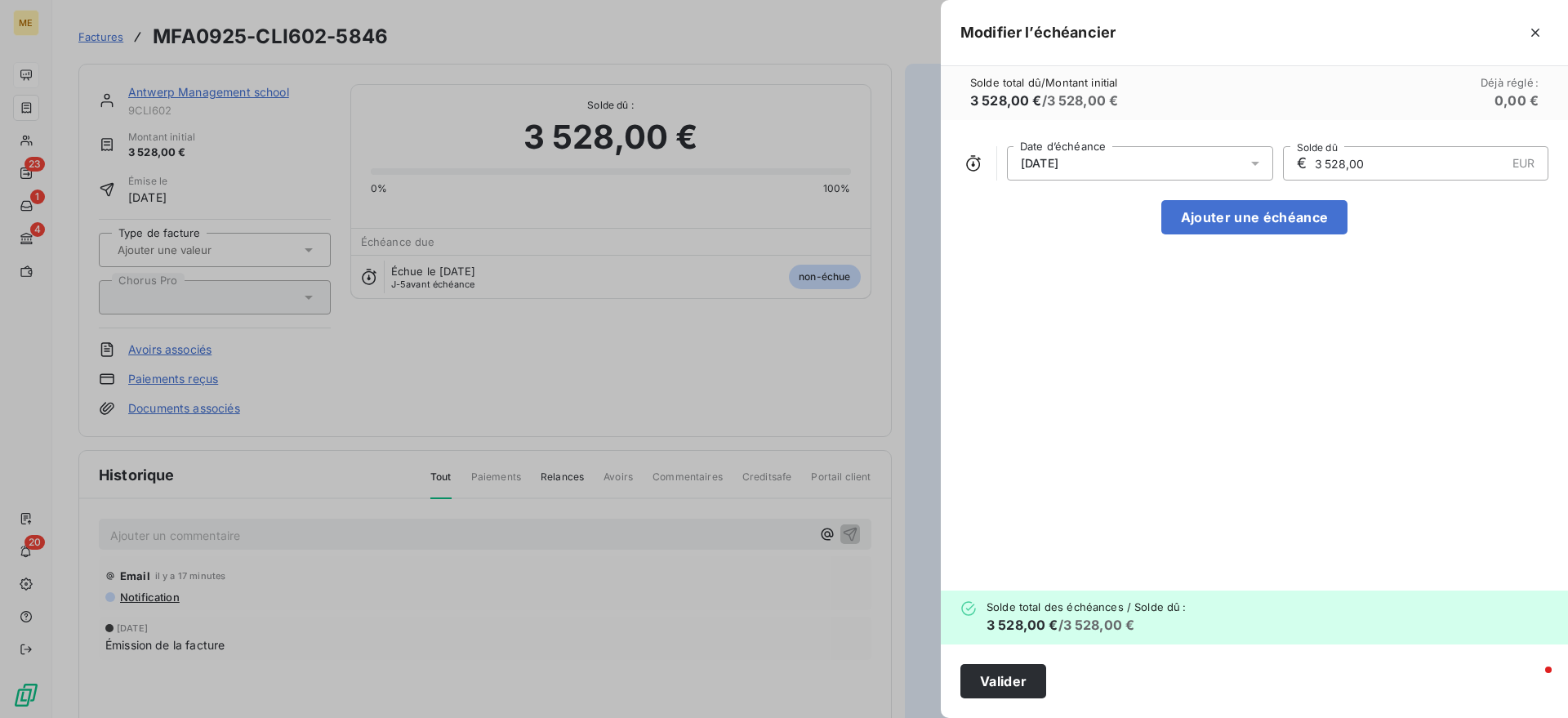
click at [1116, 152] on div "[DATE]" at bounding box center [1140, 163] width 266 height 35
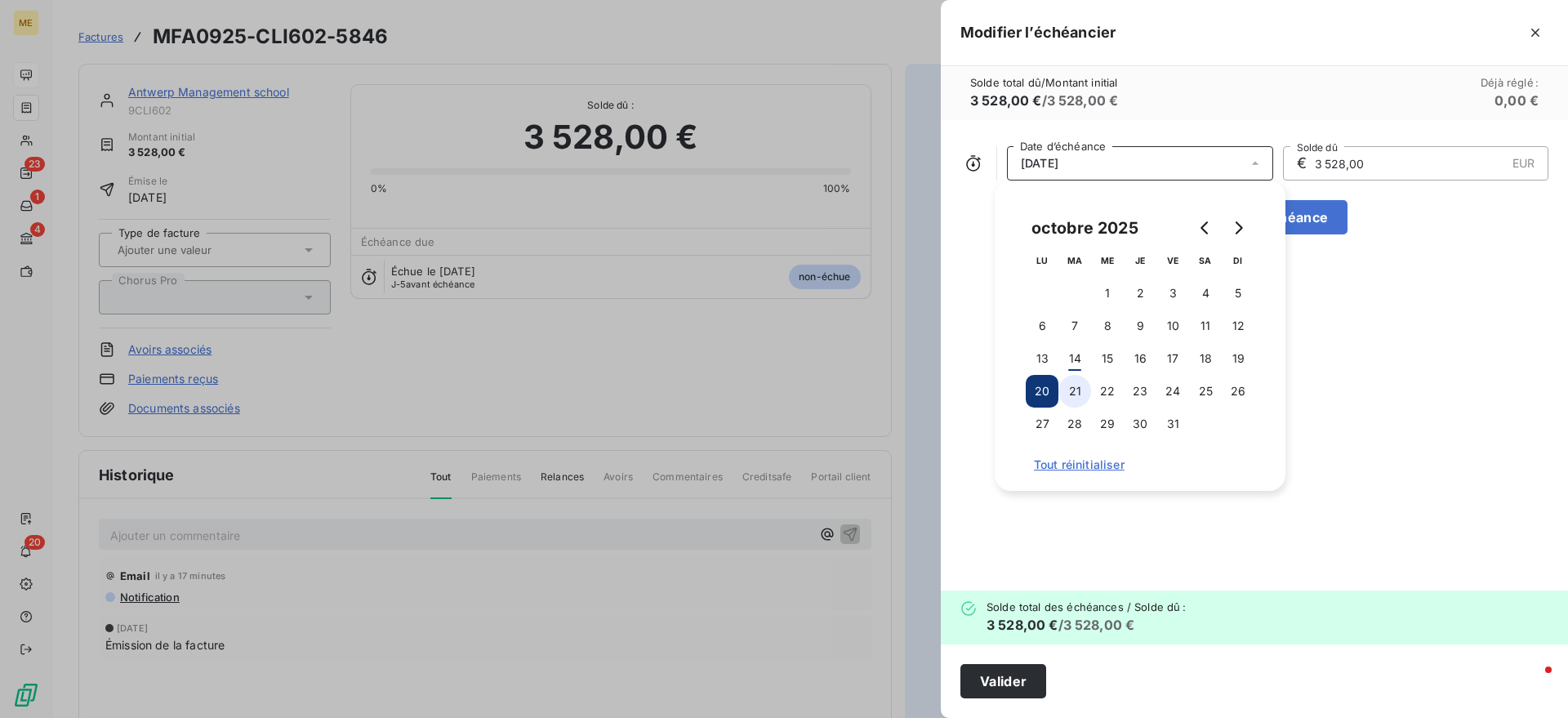
click at [1070, 389] on button "21" at bounding box center [1075, 391] width 33 height 33
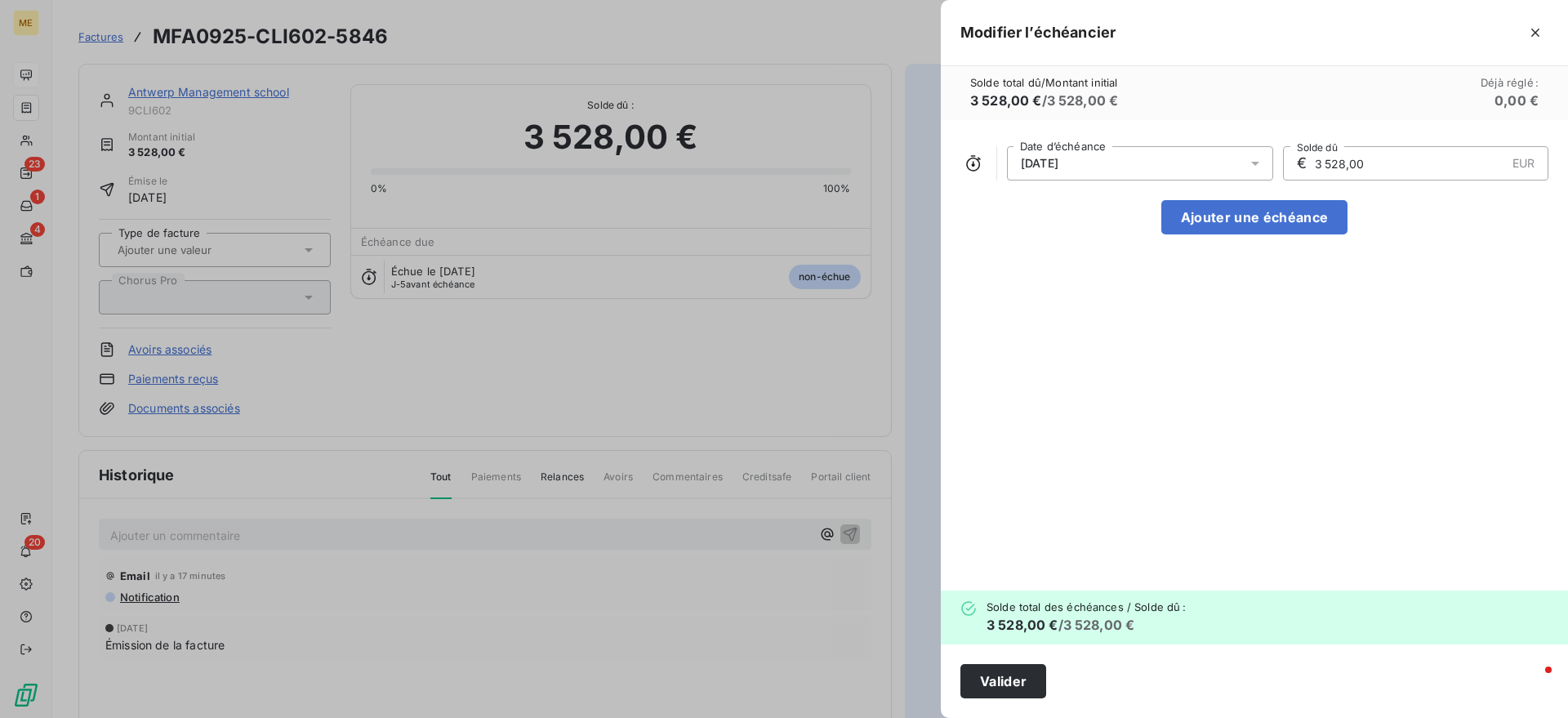
click at [1011, 700] on div "Valider" at bounding box center [1254, 681] width 627 height 74
click at [1007, 675] on button "Valider" at bounding box center [1003, 682] width 86 height 35
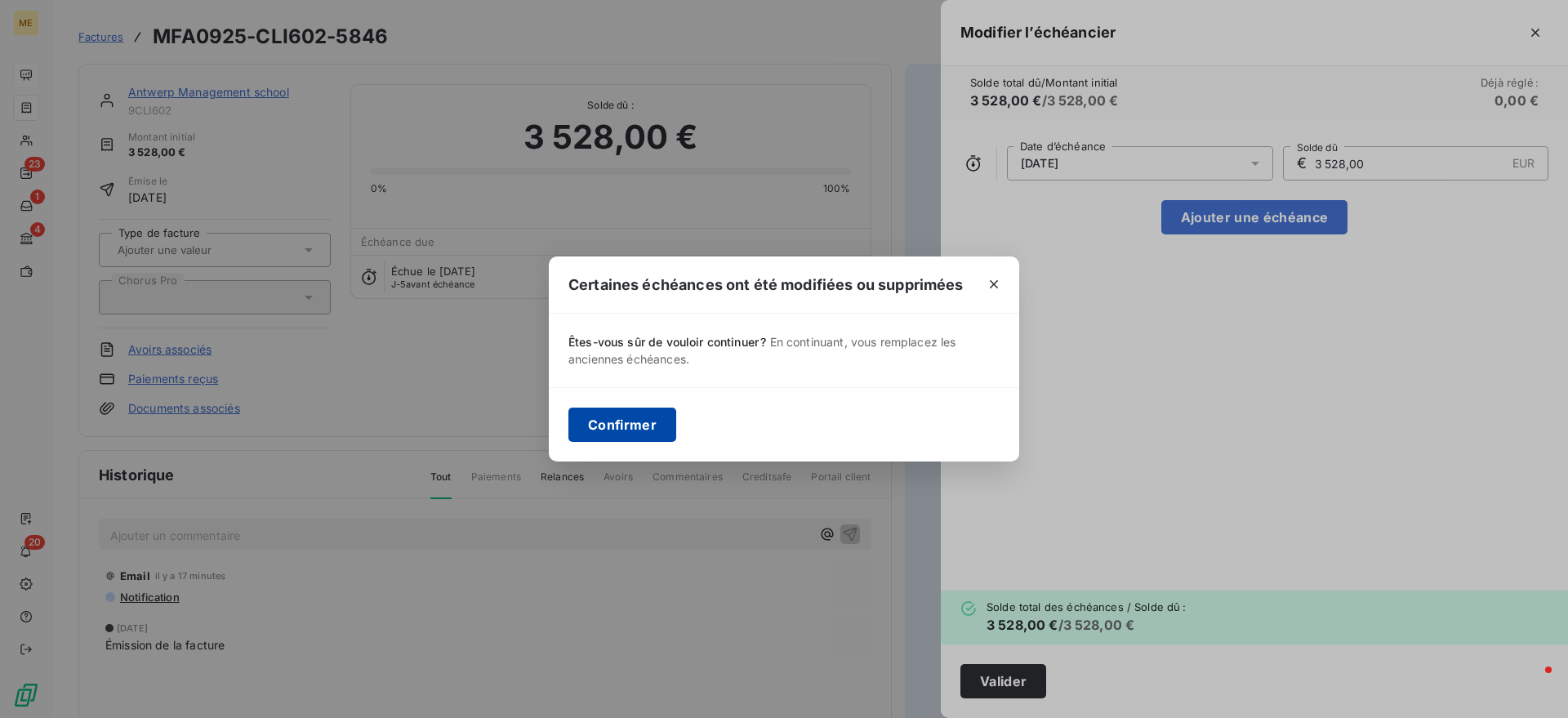
click at [613, 411] on button "Confirmer" at bounding box center [622, 425] width 108 height 35
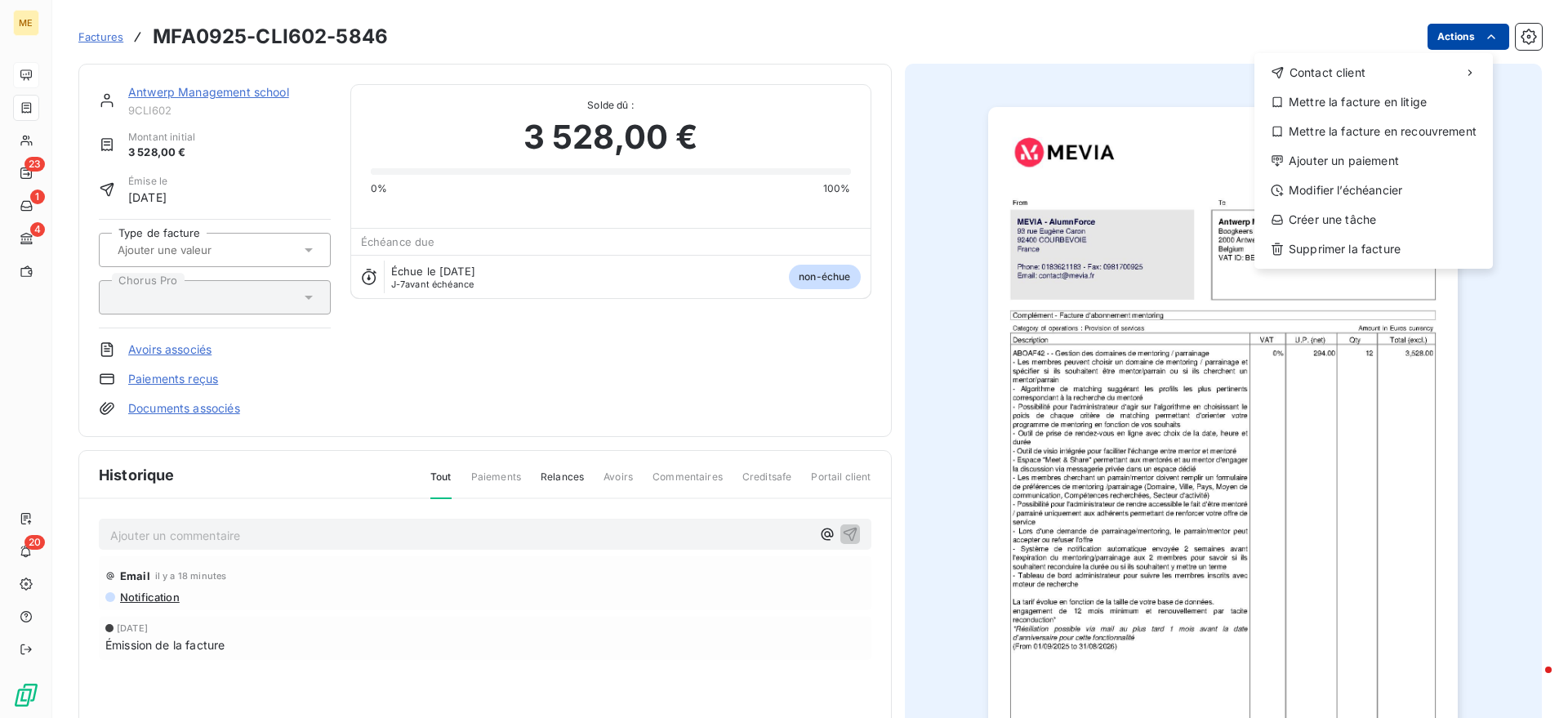
click at [1460, 42] on html "ME 23 1 4 20 Factures MFA0925-CLI602-5846 Actions Contact client Mettre la fact…" at bounding box center [784, 359] width 1568 height 718
click at [1335, 186] on div "Modifier l’échéancier" at bounding box center [1373, 190] width 225 height 26
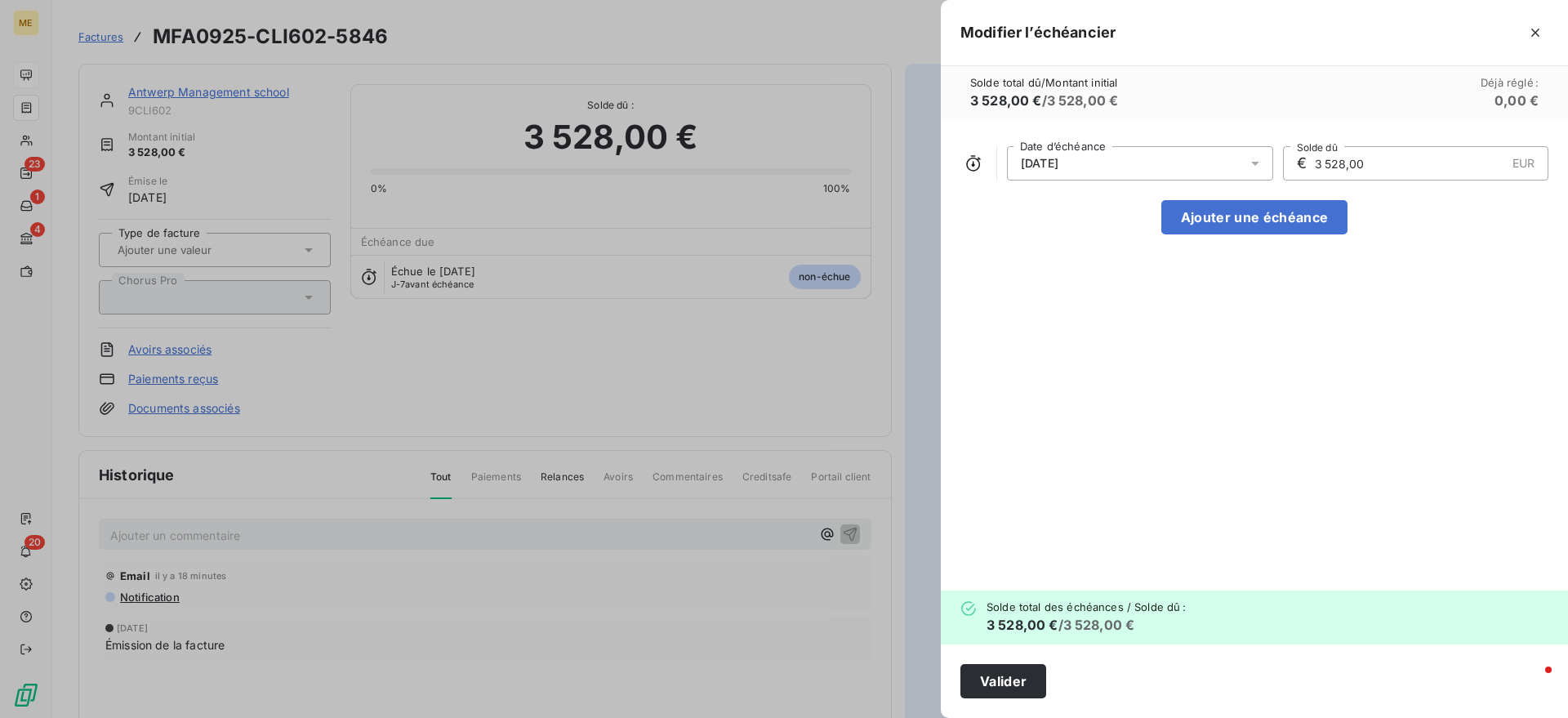
click at [1104, 168] on div "[DATE]" at bounding box center [1140, 163] width 266 height 35
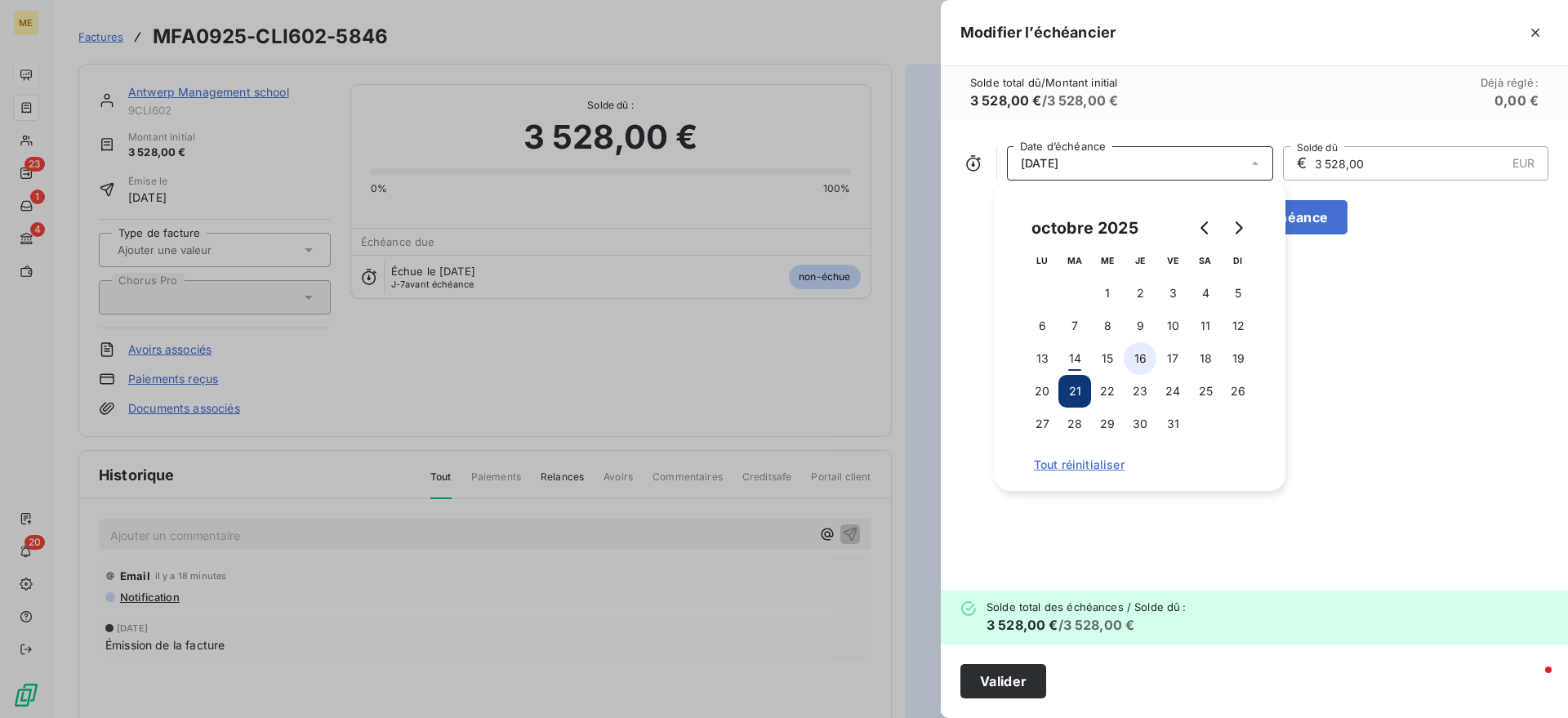
click at [1137, 359] on button "16" at bounding box center [1140, 359] width 33 height 33
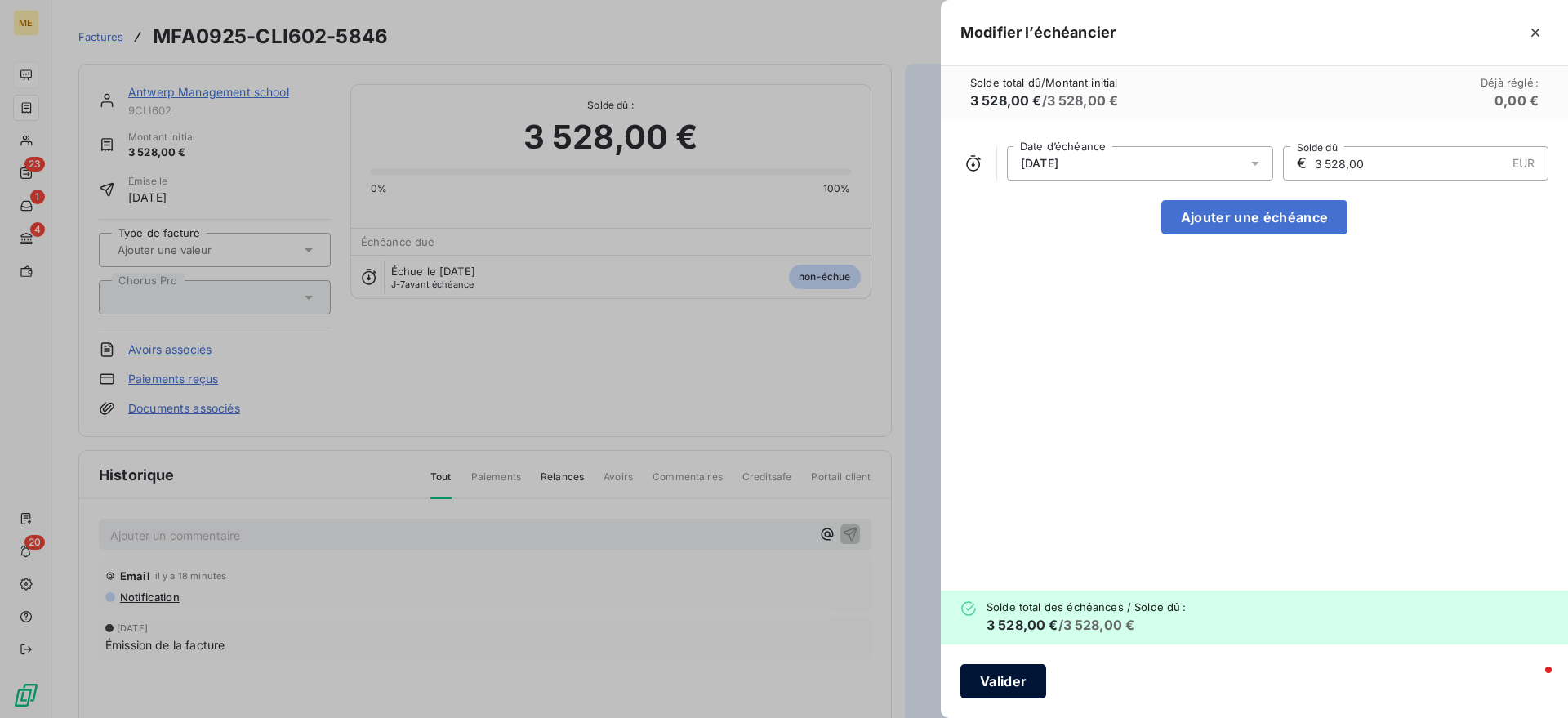
click at [1027, 685] on button "Valider" at bounding box center [1003, 682] width 86 height 35
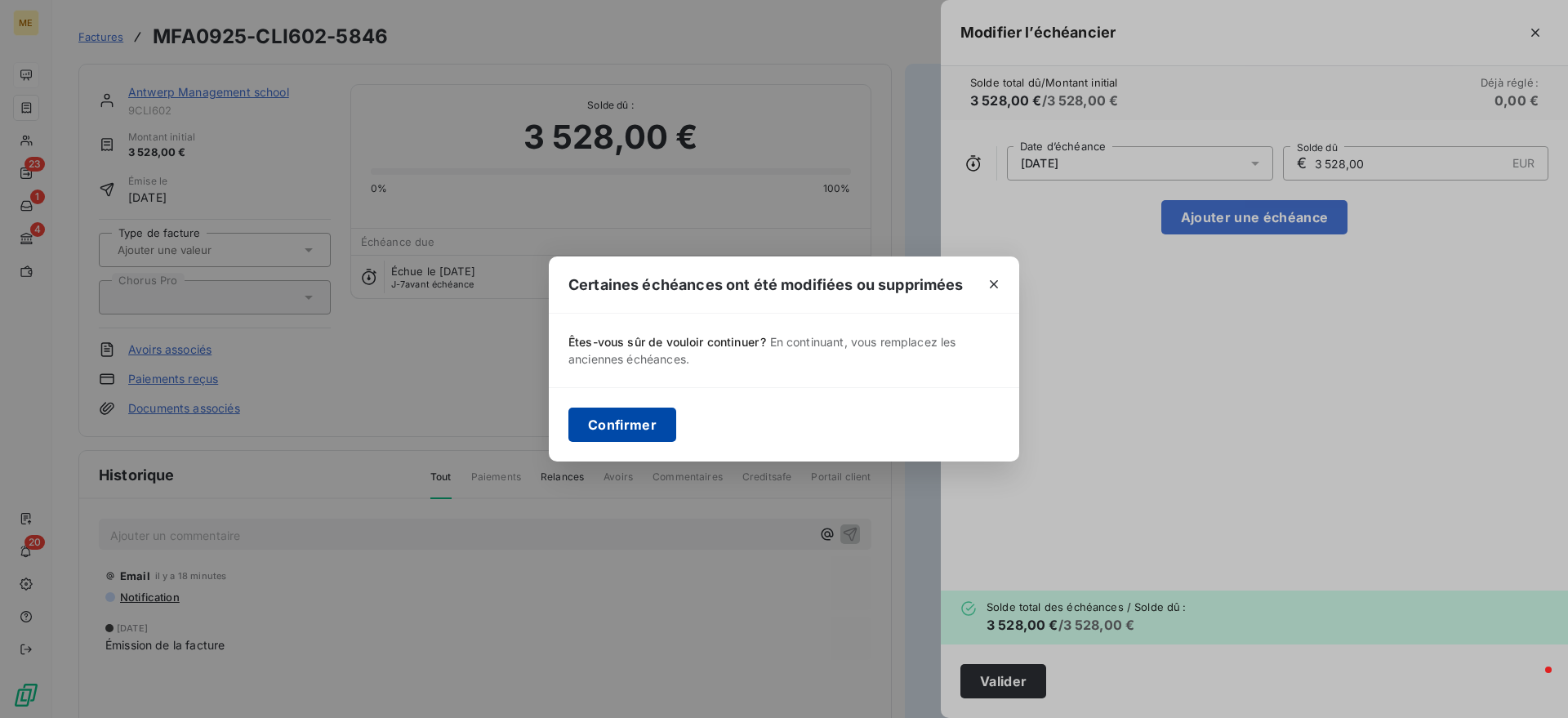
click at [650, 418] on button "Confirmer" at bounding box center [622, 425] width 108 height 35
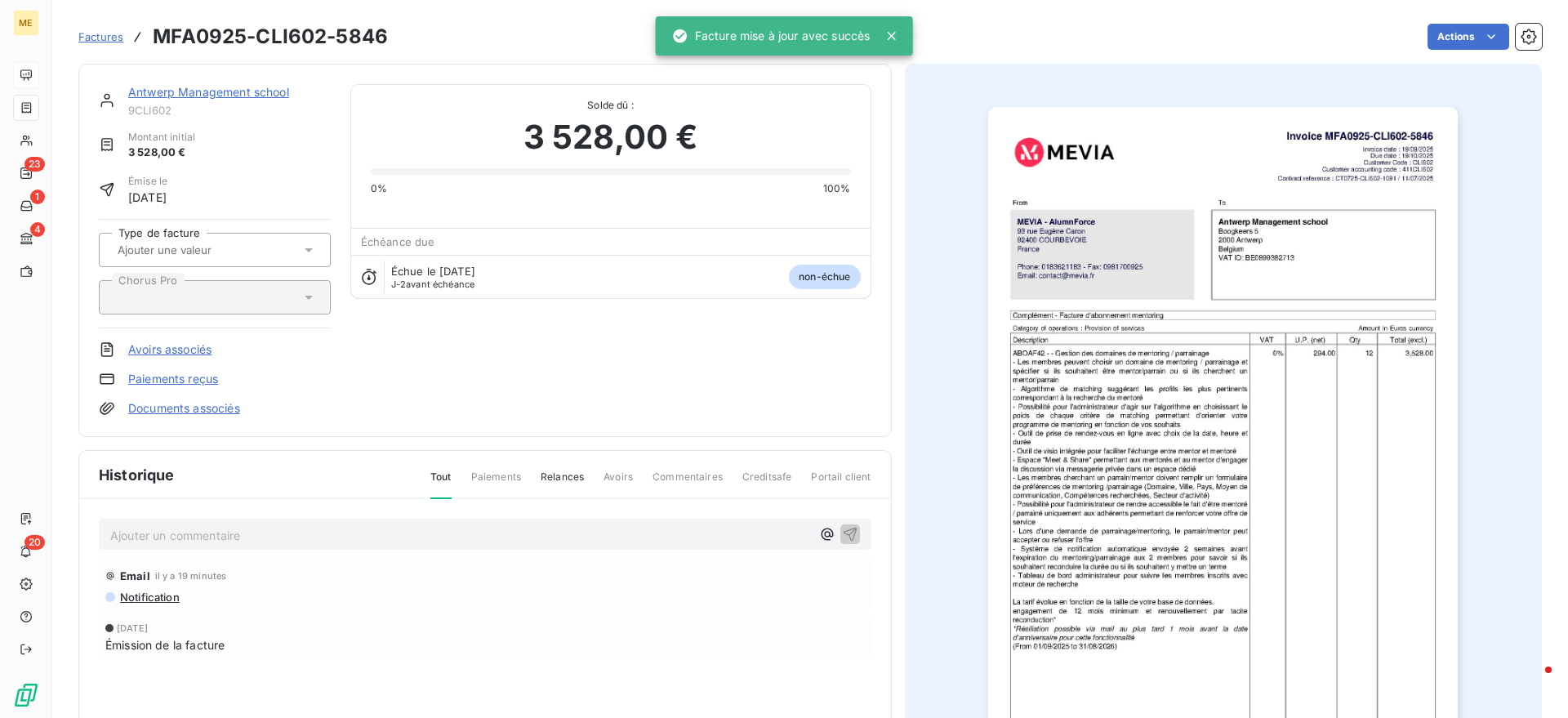
click at [638, 387] on div "Antwerp Management school 9CLI602 Montant initial 3 528,00 € Émise le [DATE] Ty…" at bounding box center [485, 250] width 773 height 333
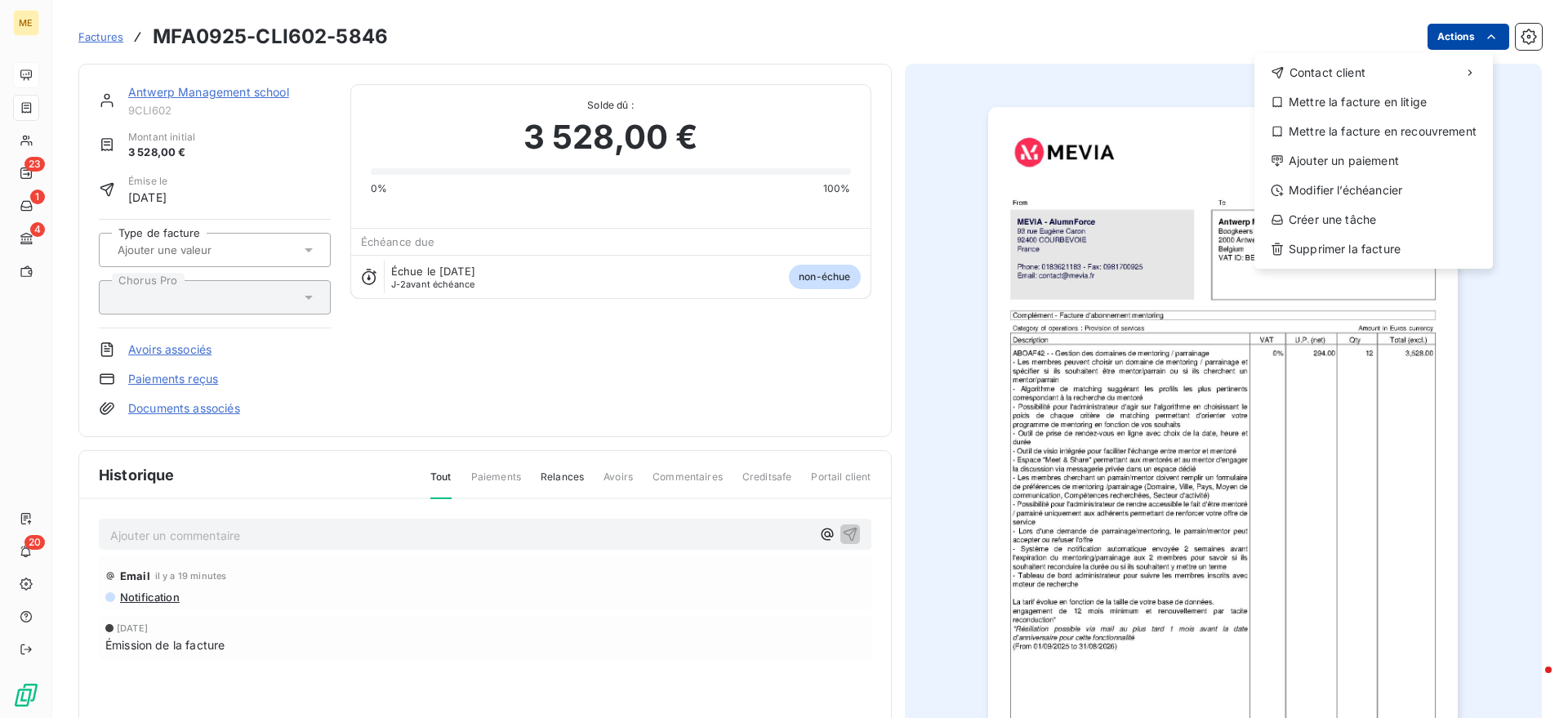
click at [1451, 44] on html "ME 23 1 4 20 Factures MFA0925-CLI602-5846 Actions Contact client Mettre la fact…" at bounding box center [784, 359] width 1568 height 718
click at [1368, 164] on div "Ajouter un paiement" at bounding box center [1373, 160] width 225 height 26
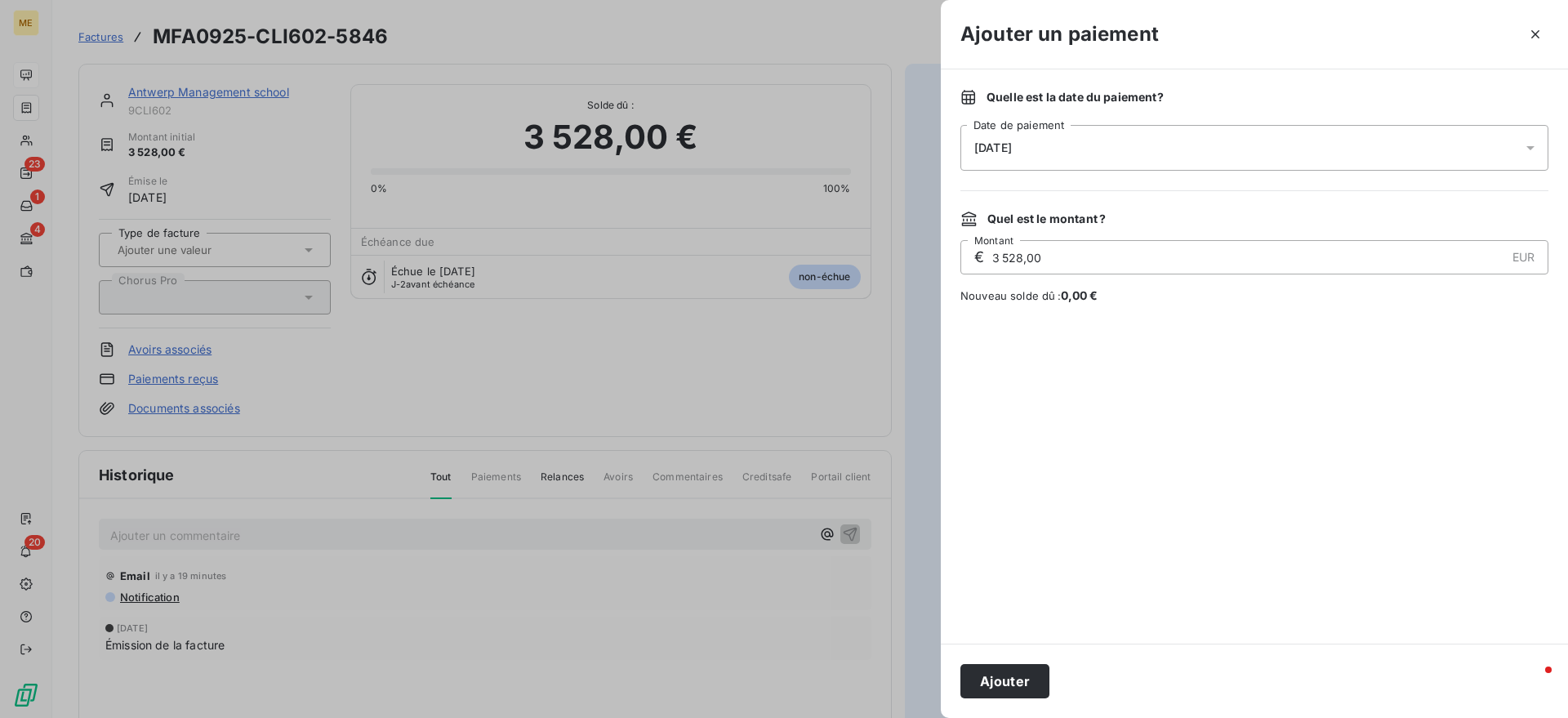
click at [1092, 153] on div "[DATE]" at bounding box center [1254, 148] width 588 height 46
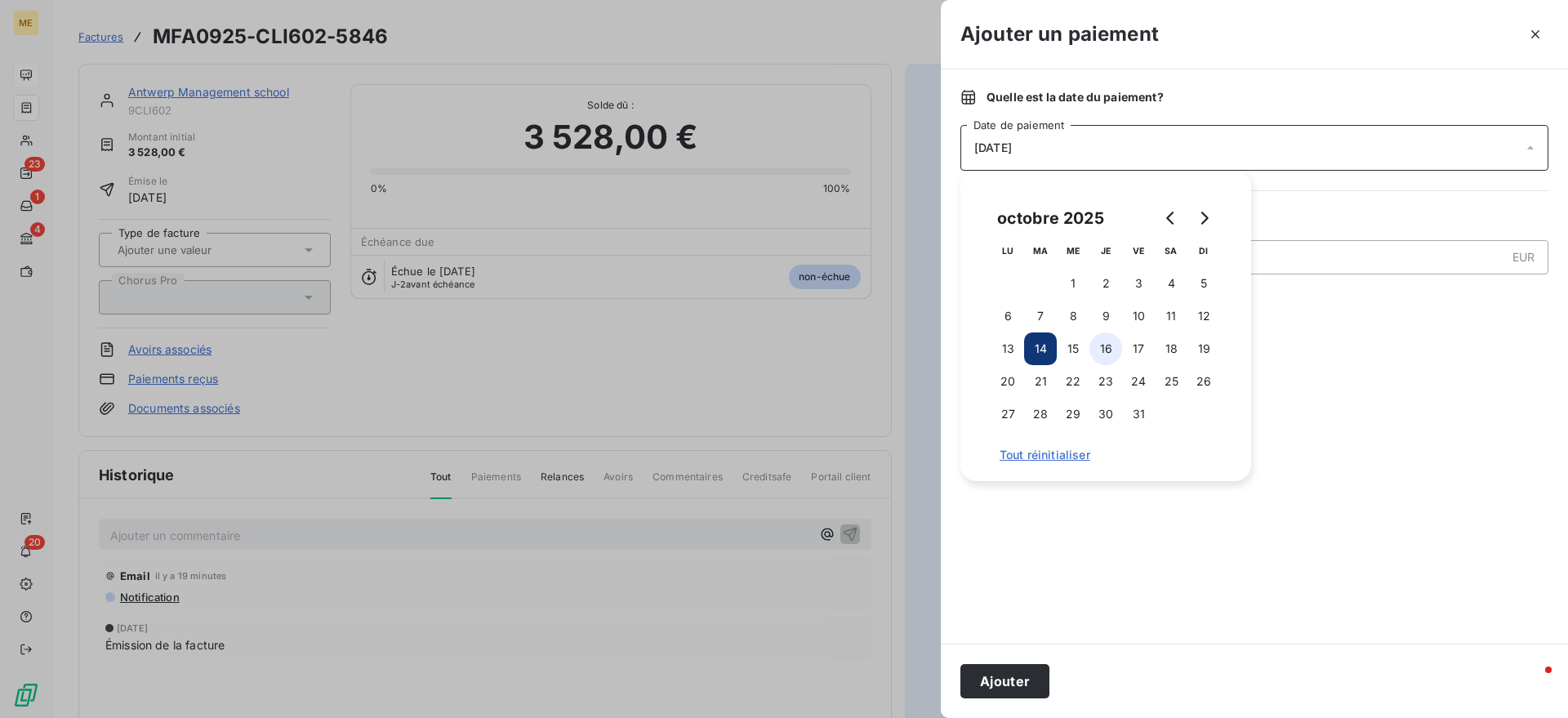
click at [1112, 343] on button "16" at bounding box center [1106, 349] width 33 height 33
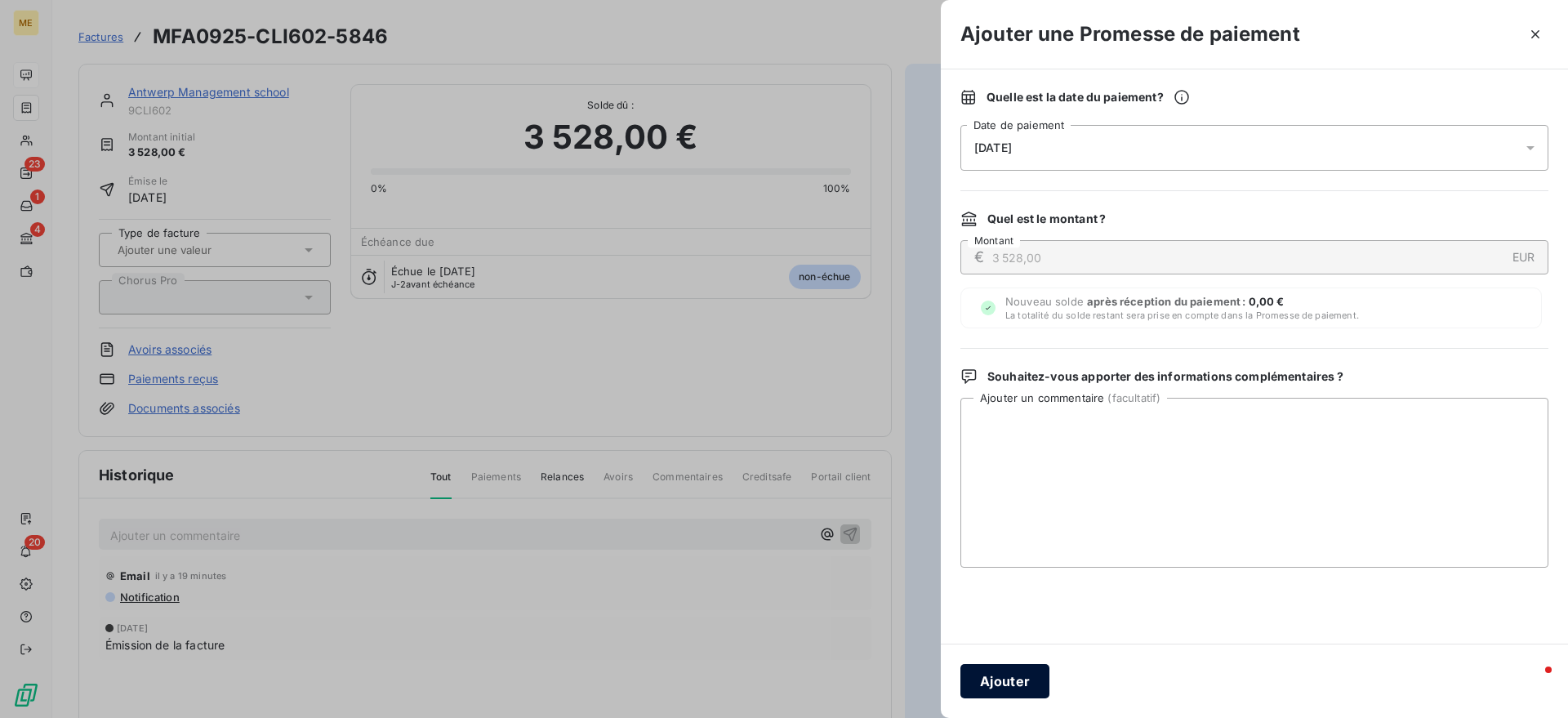
click at [1018, 681] on button "Ajouter" at bounding box center [1005, 682] width 89 height 35
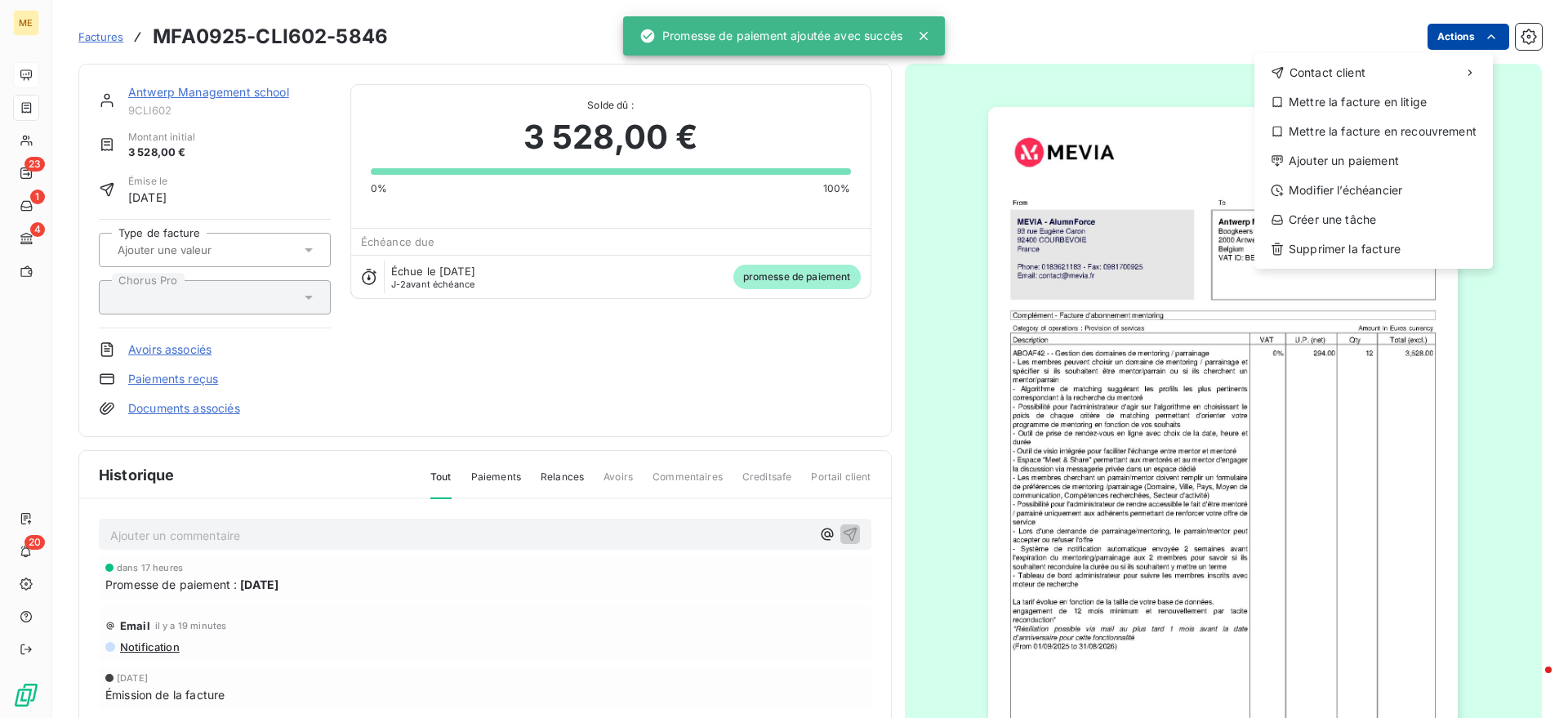
click at [1452, 45] on html "ME 23 1 4 20 Factures MFA0925-CLI602-5846 Actions Contact client Mettre la fact…" at bounding box center [784, 359] width 1568 height 718
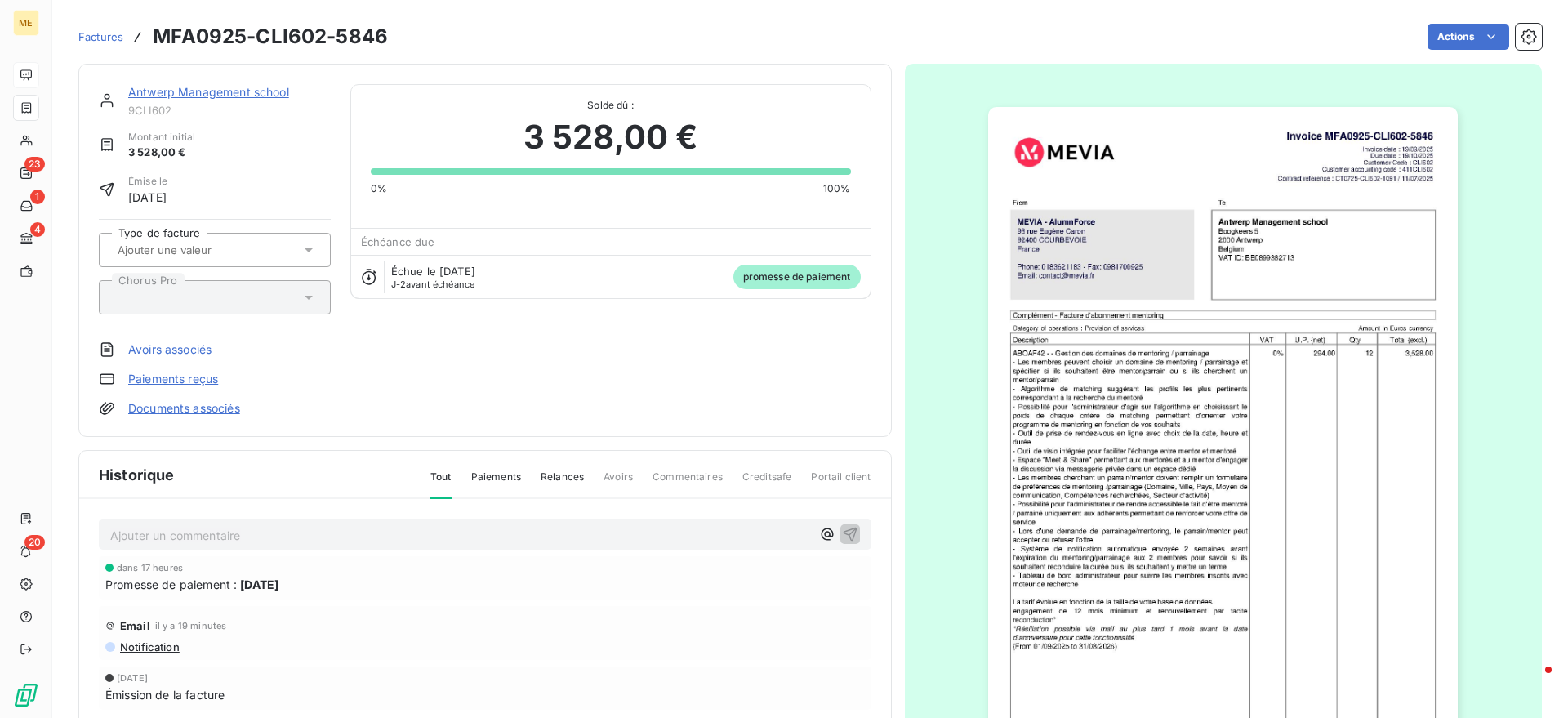
click at [1248, 400] on html "ME 23 1 4 20 Factures MFA0925-CLI602-5846 Actions Antwerp Management school 9CL…" at bounding box center [784, 359] width 1568 height 718
click at [1374, 220] on img "button" at bounding box center [1222, 439] width 469 height 665
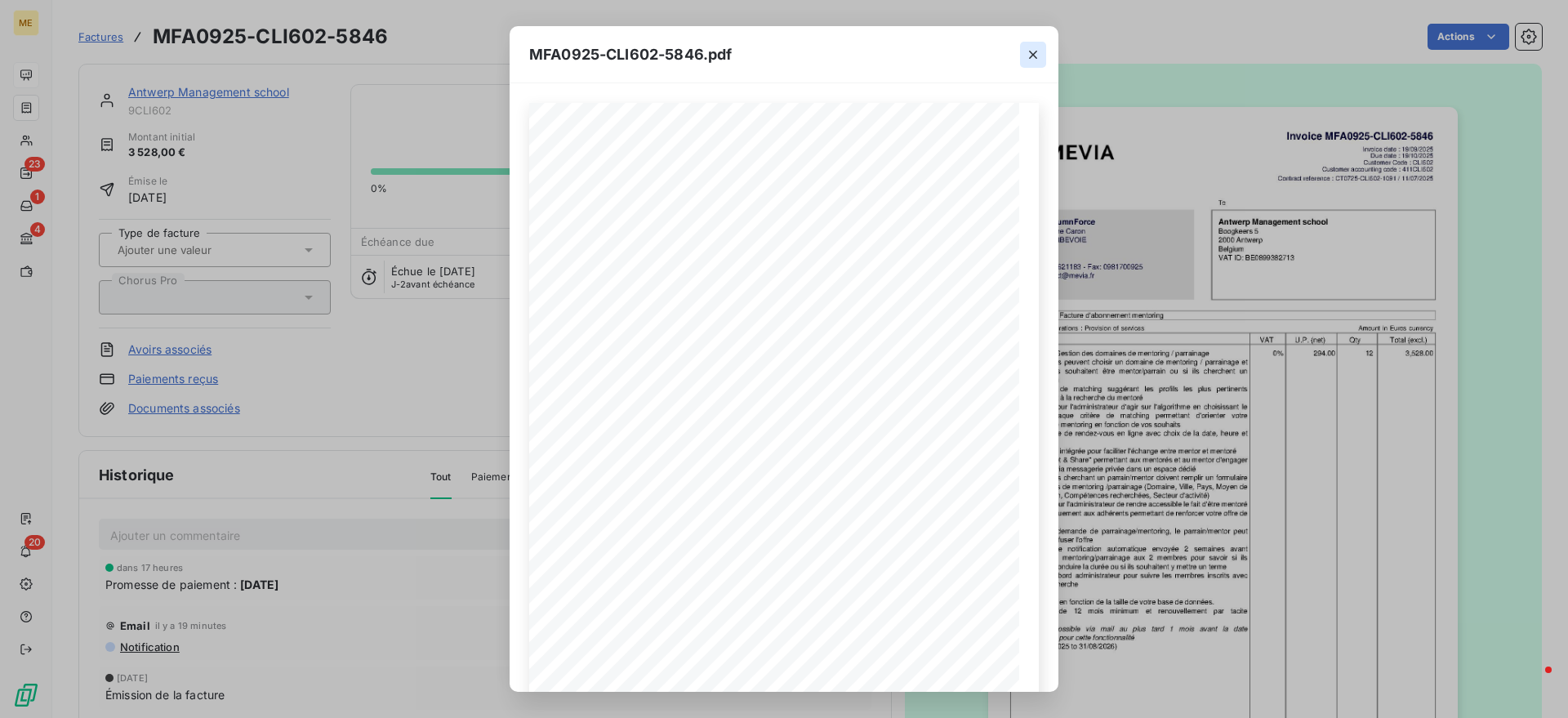
click at [1035, 63] on button "button" at bounding box center [1032, 55] width 26 height 26
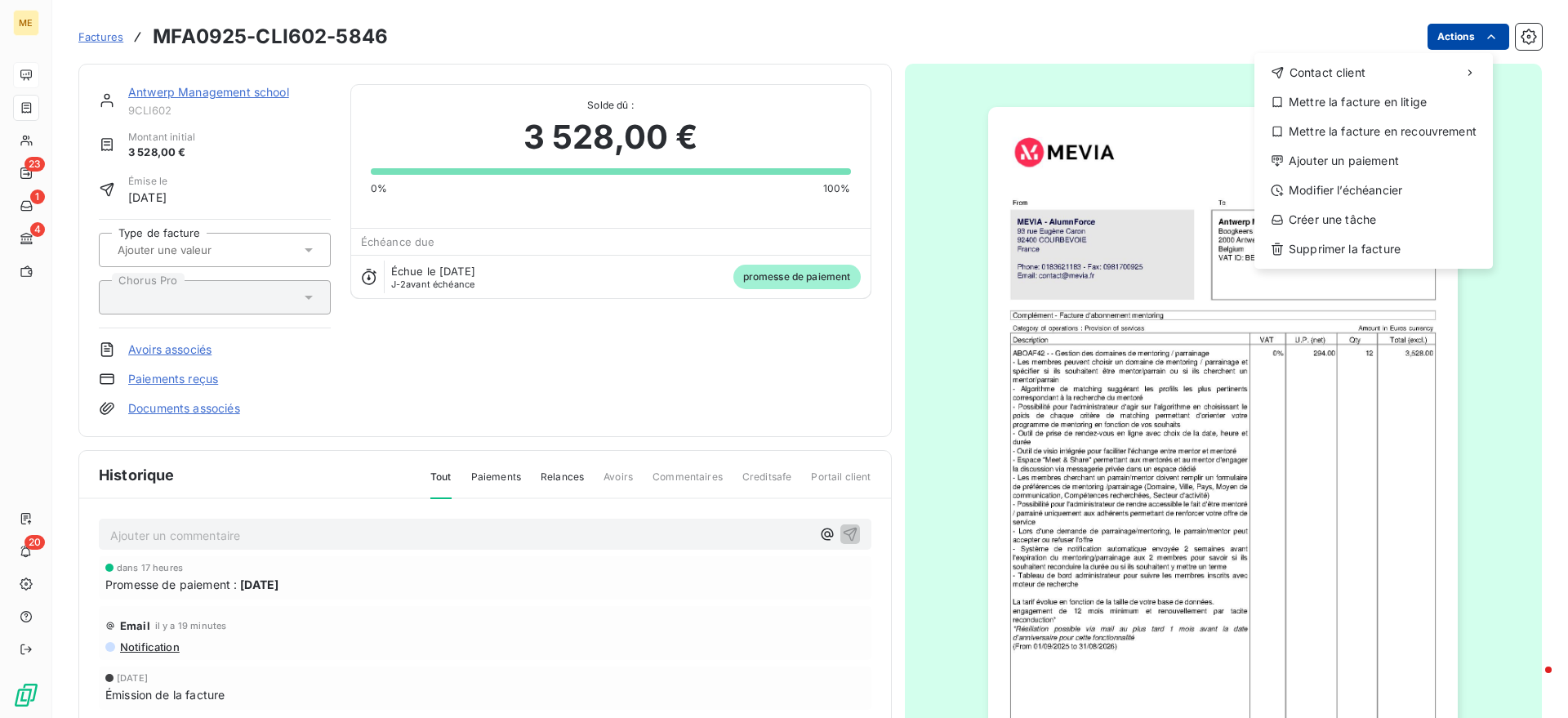
click at [1429, 36] on html "ME 23 1 4 20 Factures MFA0925-CLI602-5846 Actions Contact client Mettre la fact…" at bounding box center [784, 359] width 1568 height 718
click at [1316, 190] on div "Modifier l’échéancier" at bounding box center [1373, 190] width 225 height 26
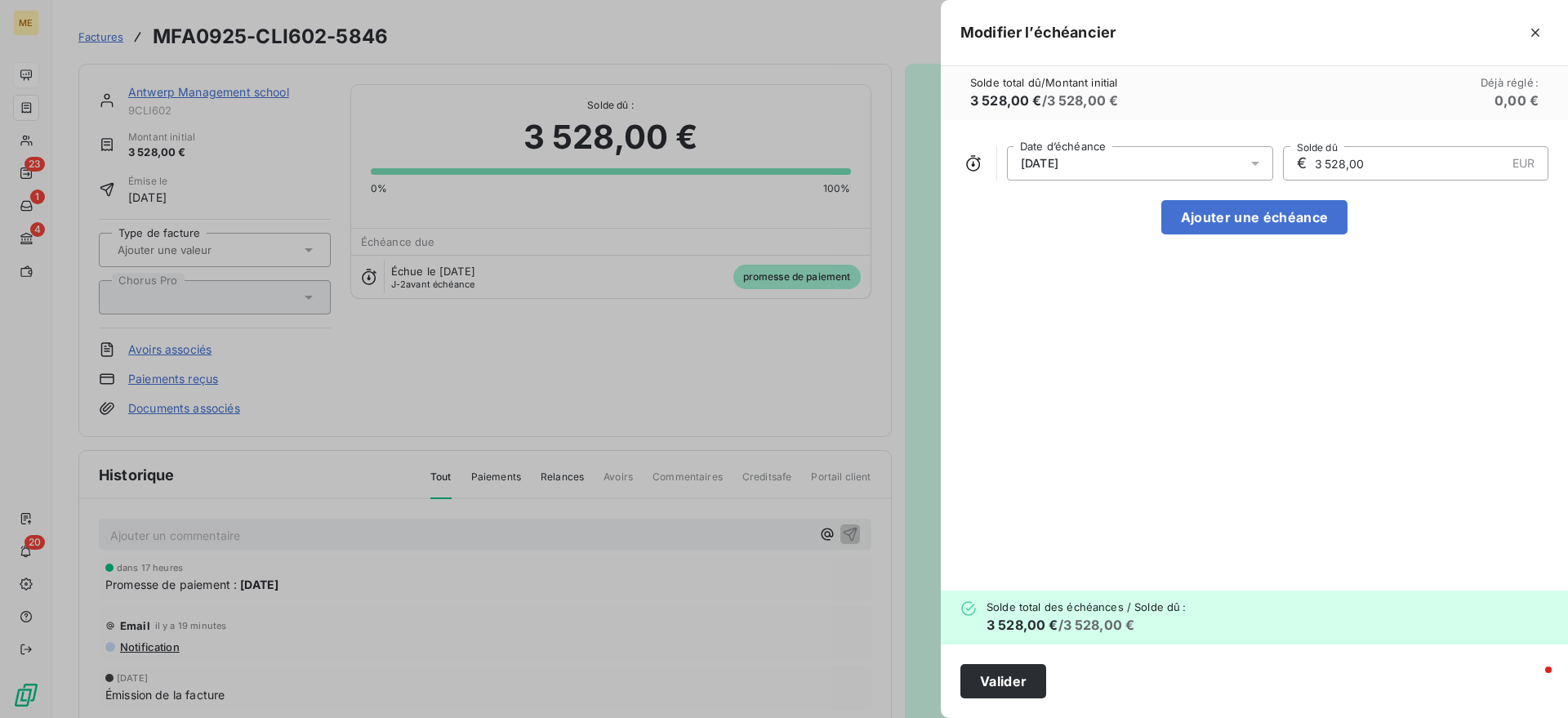
click at [1059, 157] on span "[DATE]" at bounding box center [1039, 163] width 37 height 13
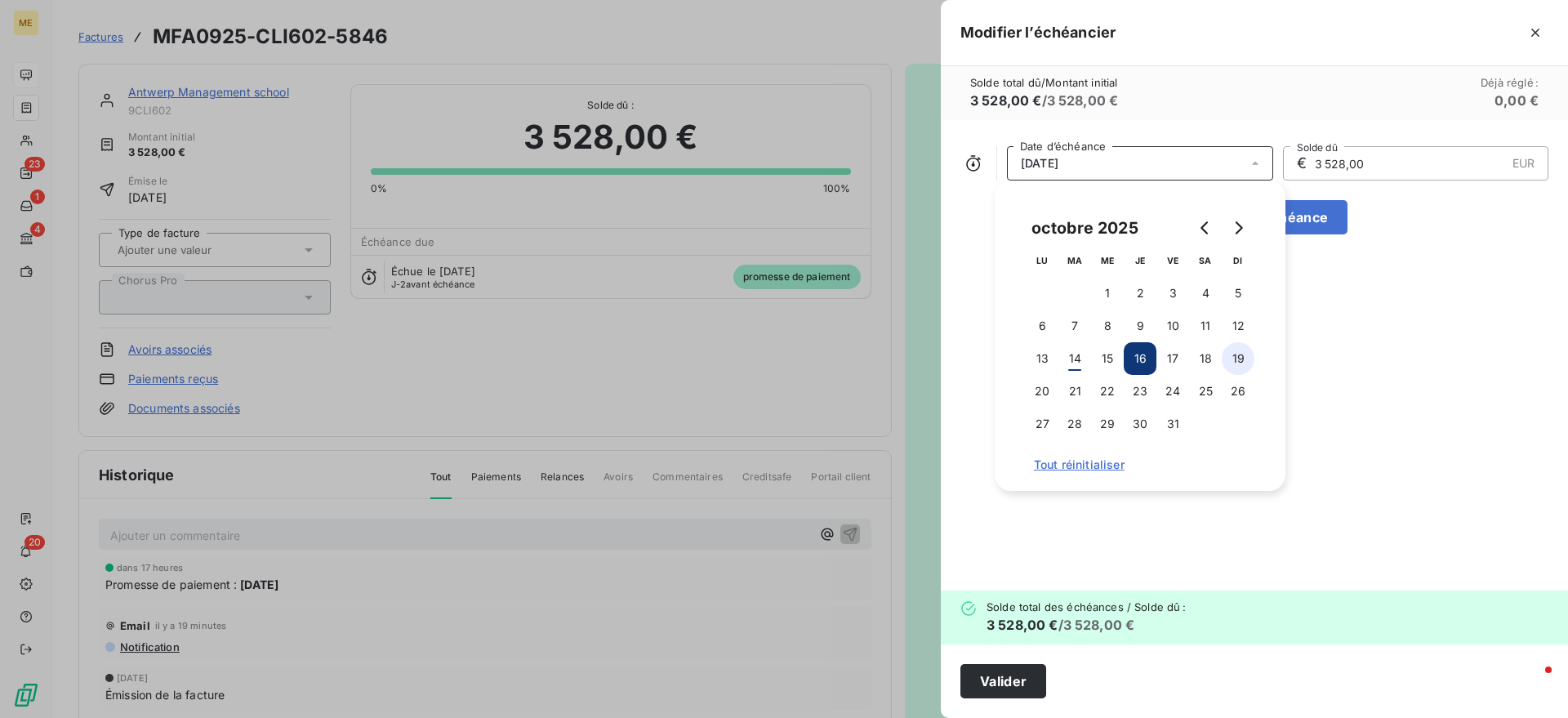
click at [1237, 347] on button "19" at bounding box center [1238, 359] width 33 height 33
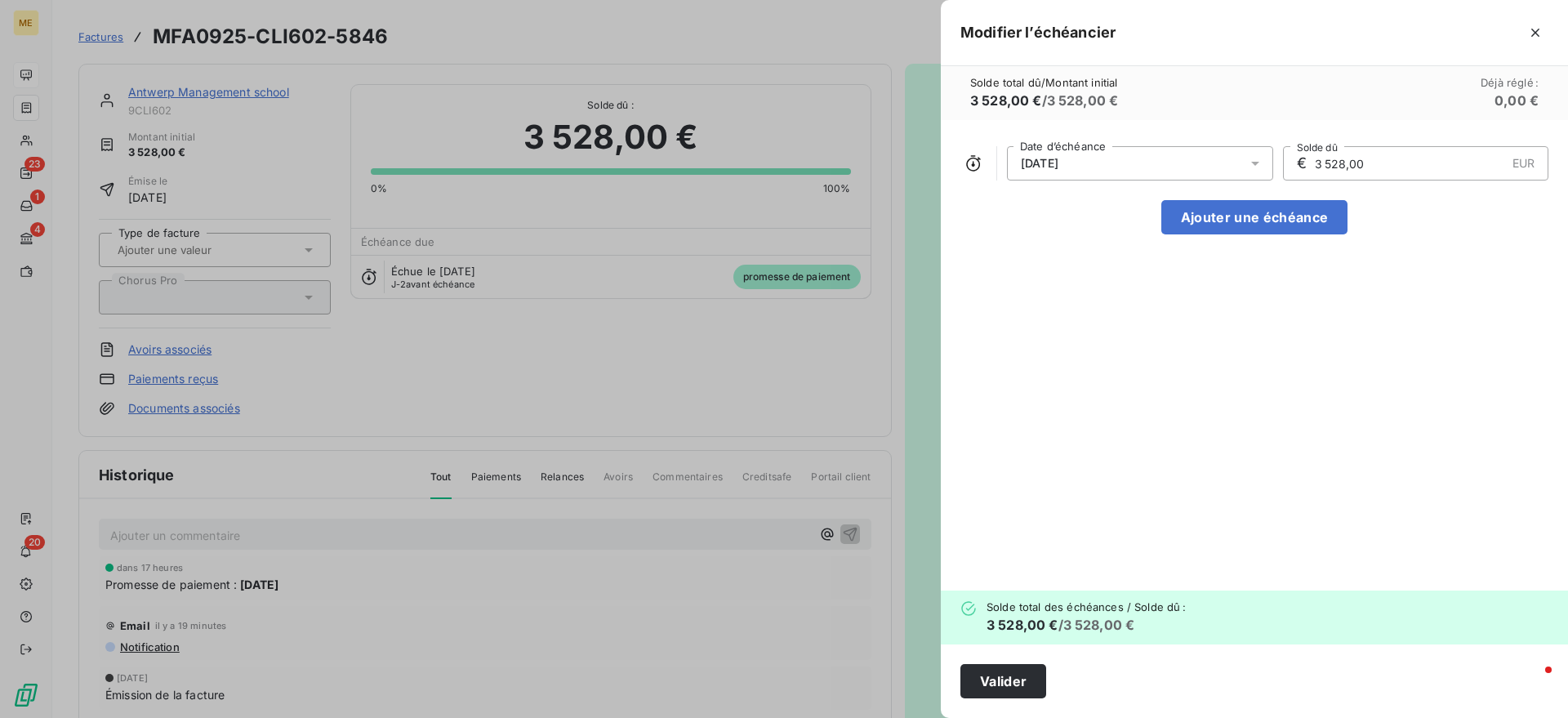
click at [1389, 200] on div "[DATE] Date d’échéance € 3 528,00 EUR Solde dû Ajouter une échéance" at bounding box center [1254, 355] width 627 height 470
click at [1012, 696] on button "Valider" at bounding box center [1003, 682] width 86 height 35
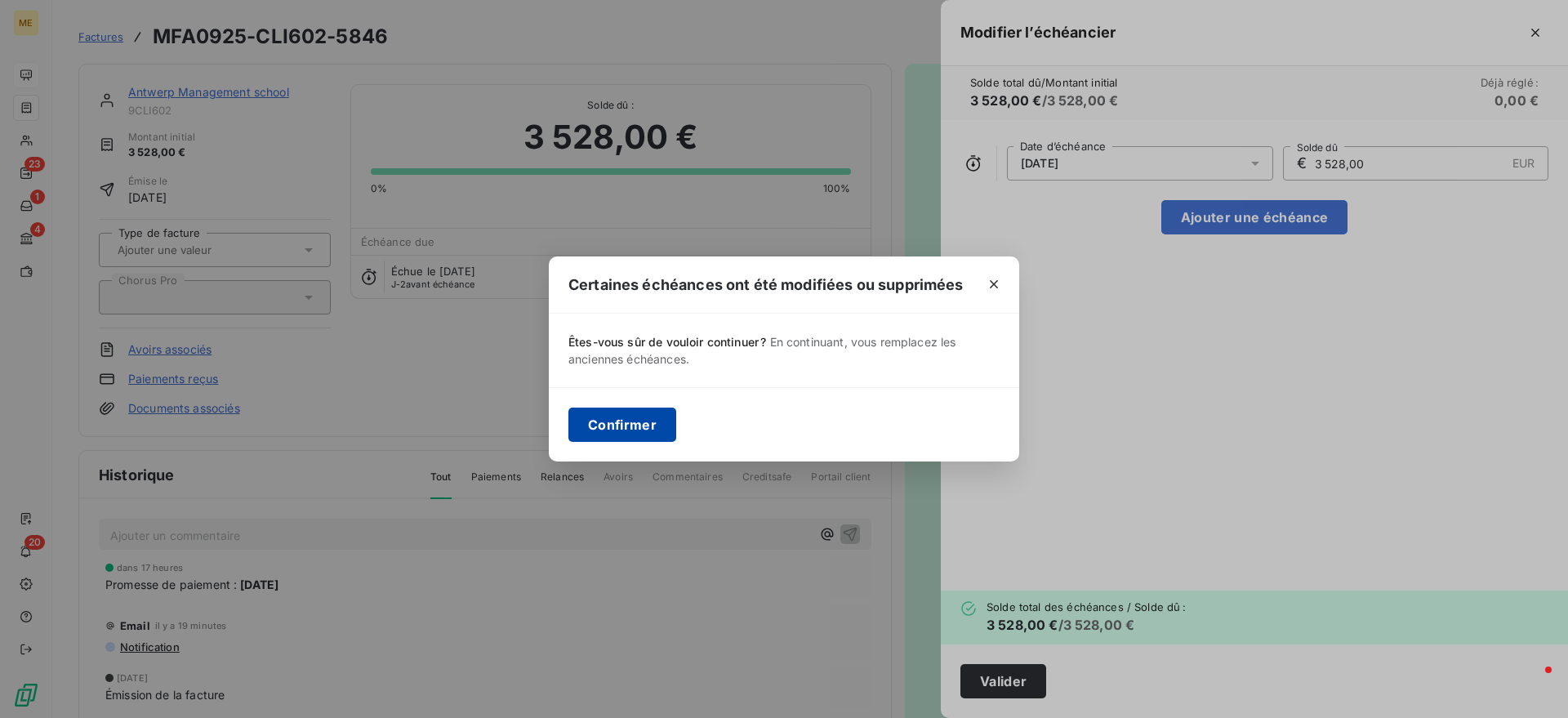
click at [650, 430] on button "Confirmer" at bounding box center [622, 425] width 108 height 35
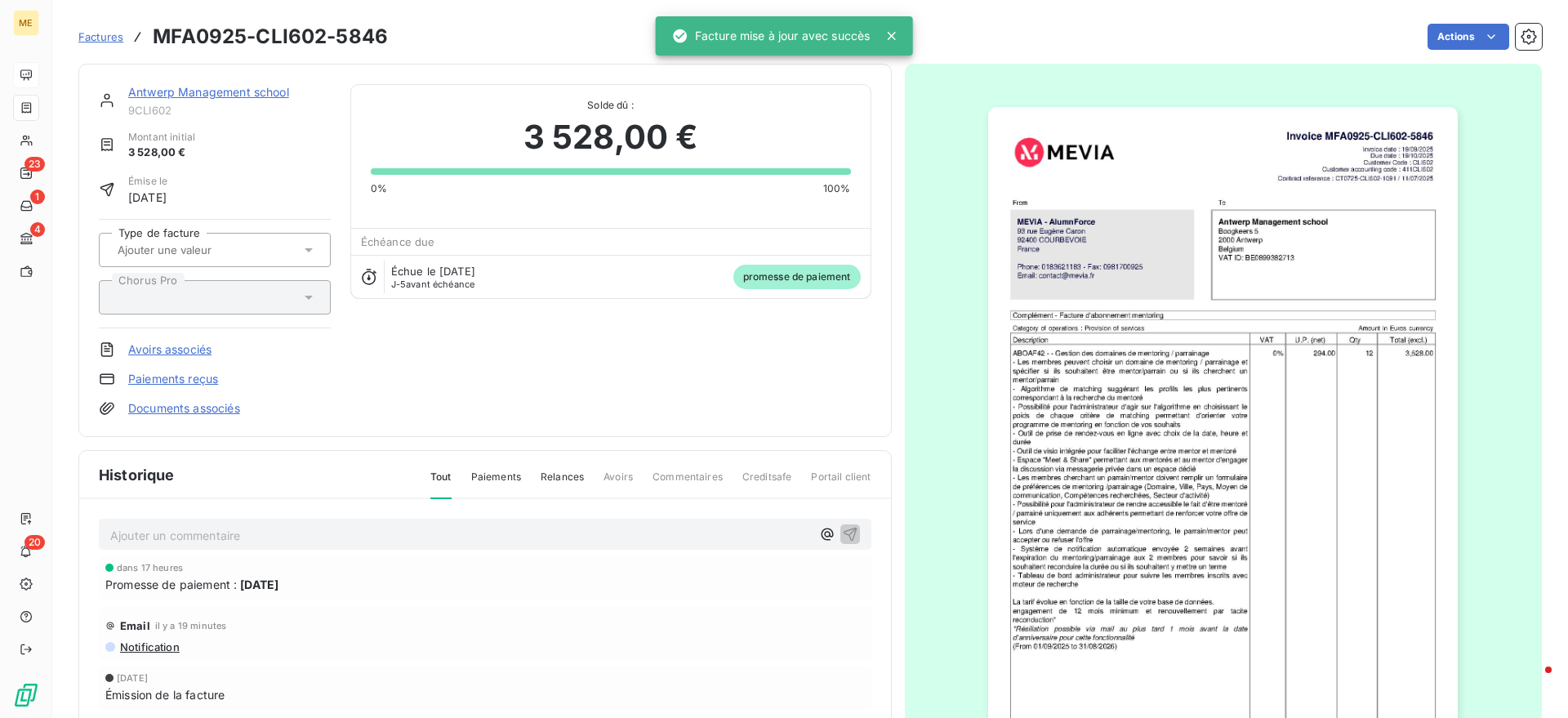
click at [248, 531] on p "Ajouter un commentaire ﻿" at bounding box center [460, 535] width 701 height 20
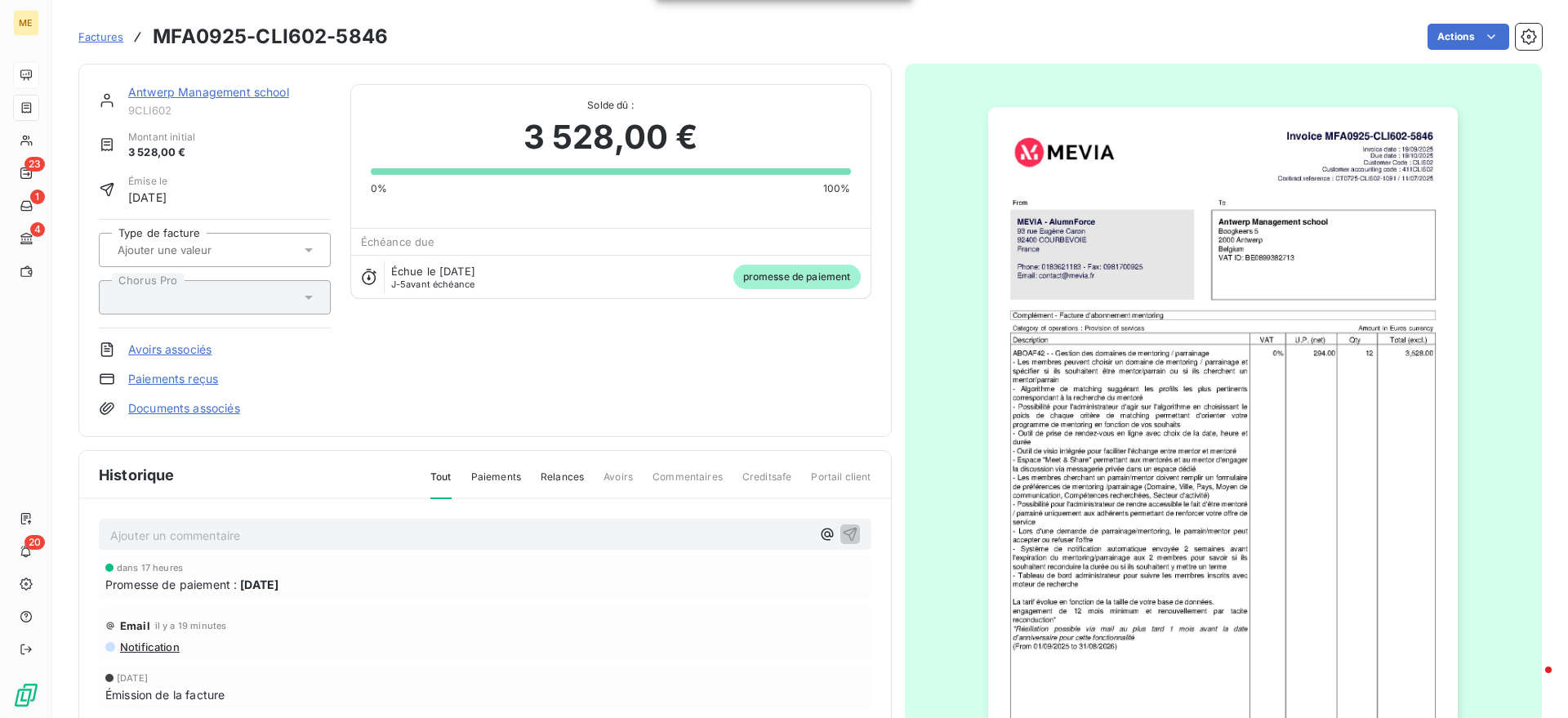
click at [248, 544] on div "Ajouter un commentaire ﻿" at bounding box center [485, 534] width 773 height 32
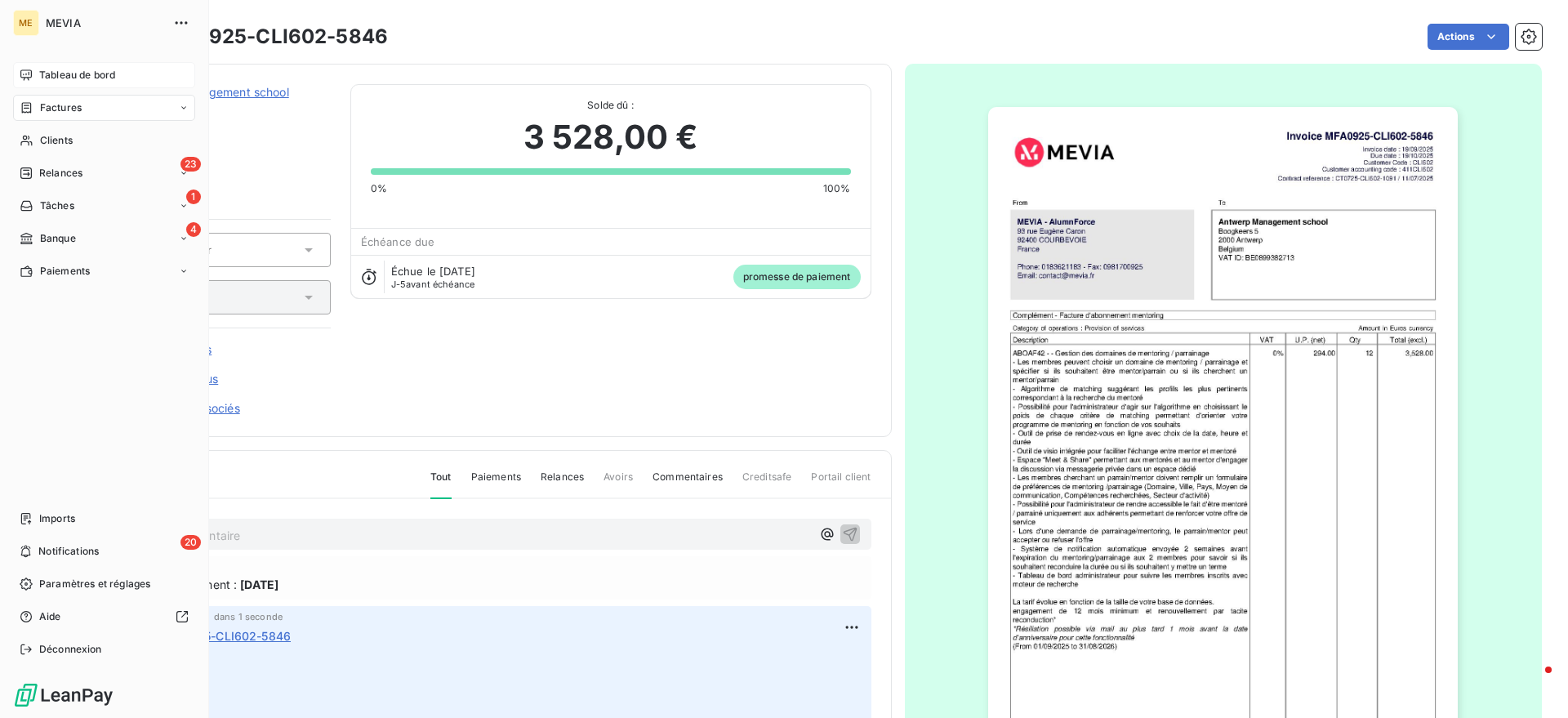
click at [32, 97] on div "Factures" at bounding box center [104, 108] width 182 height 26
click at [37, 73] on div "Tableau de bord" at bounding box center [104, 75] width 182 height 26
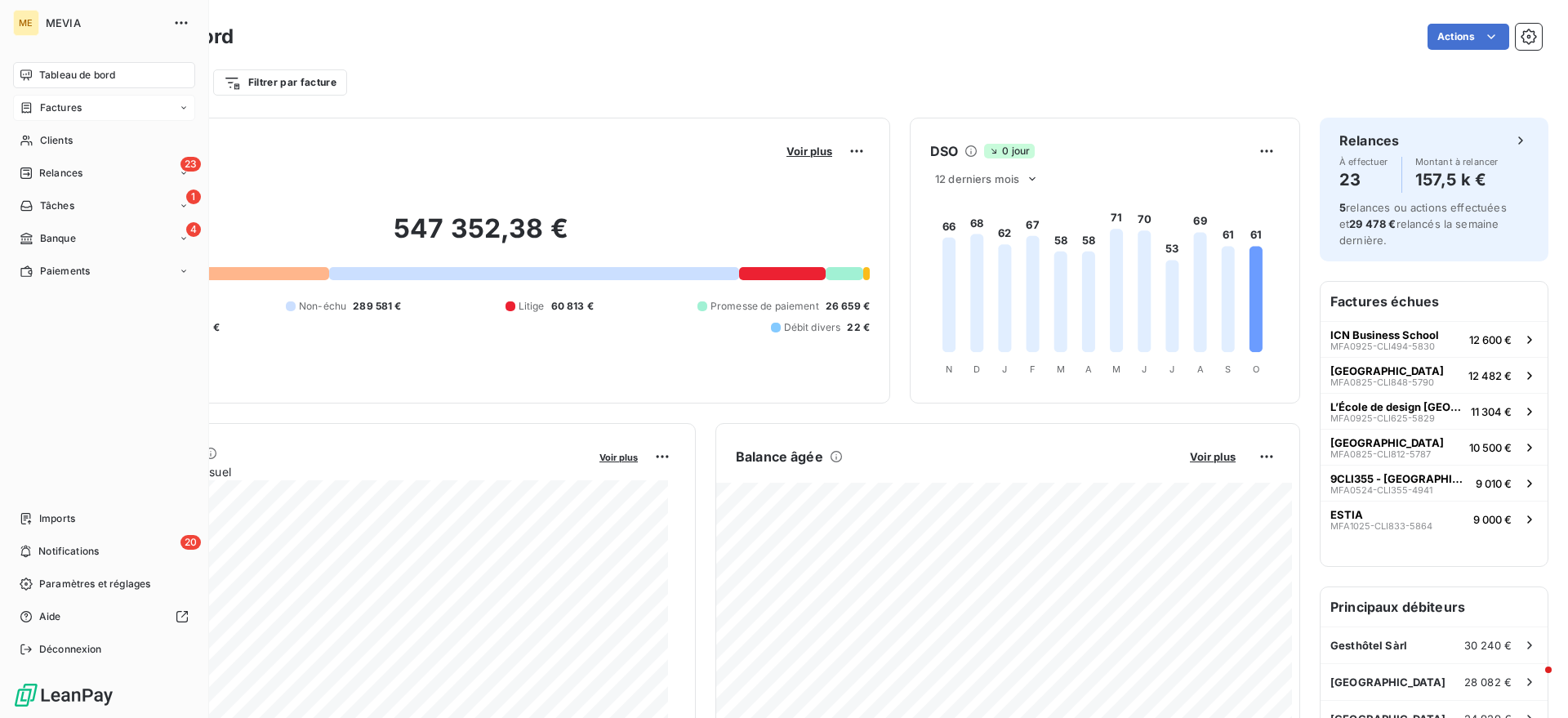
click at [37, 116] on div "Factures" at bounding box center [104, 108] width 182 height 26
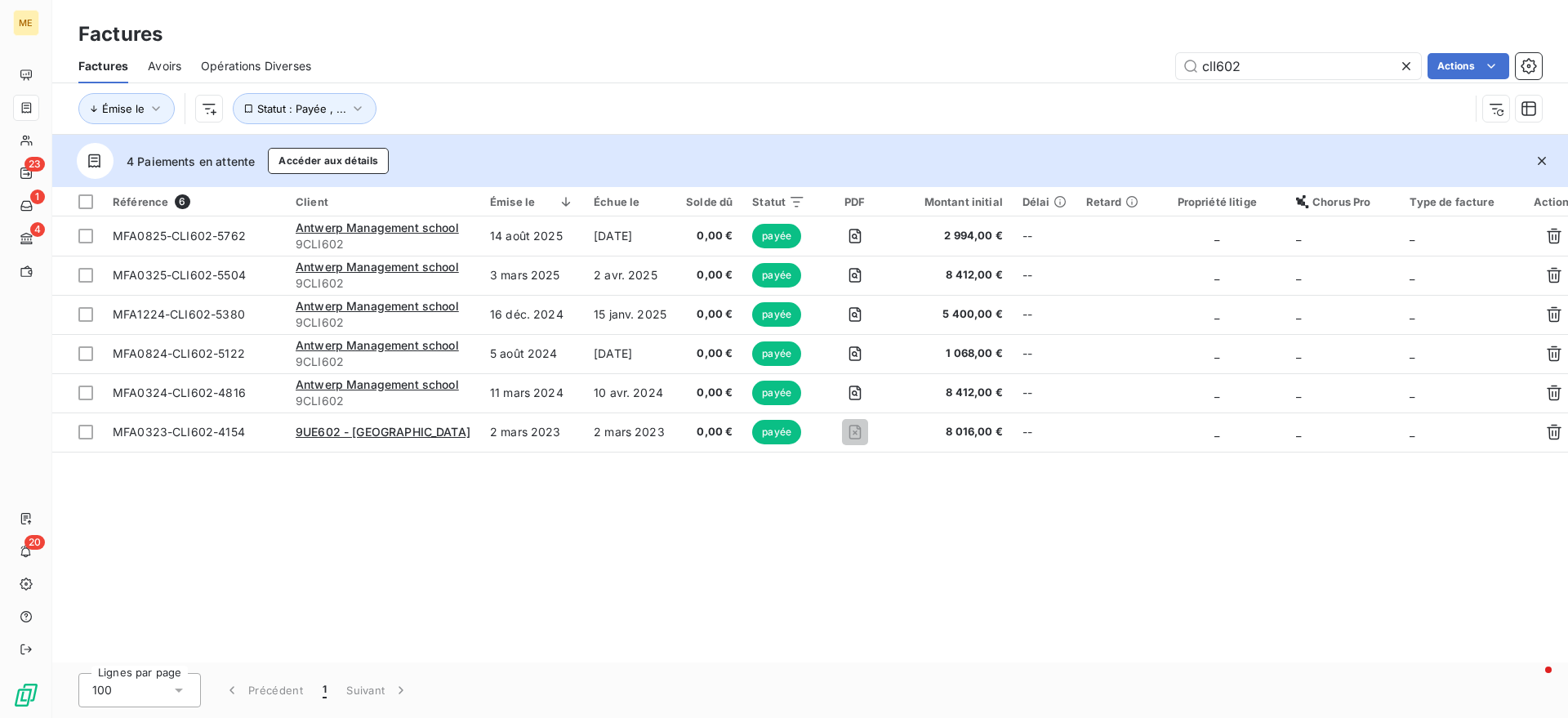
drag, startPoint x: 1256, startPoint y: 65, endPoint x: 1172, endPoint y: 57, distance: 84.4
click at [1172, 57] on div "clI602 Actions" at bounding box center [936, 66] width 1211 height 26
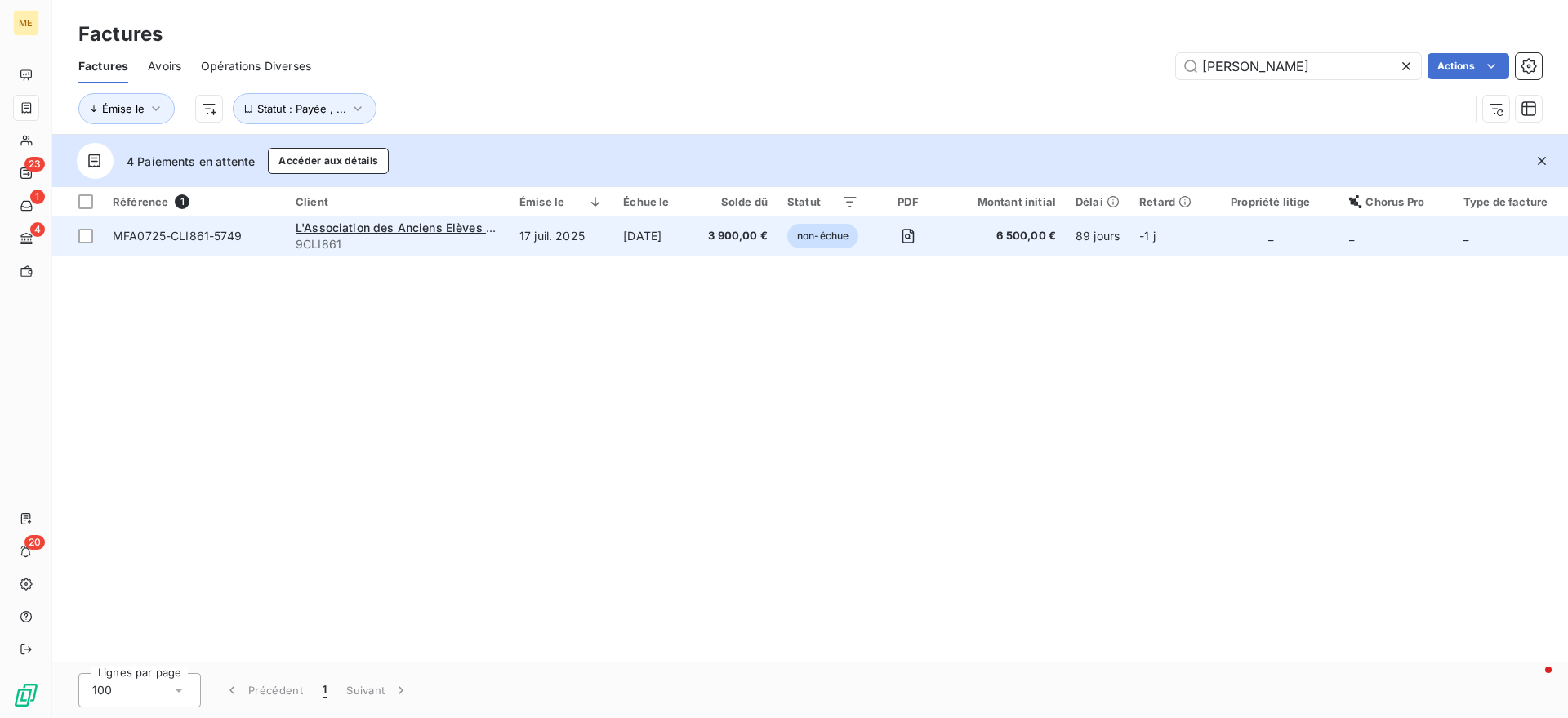
type input "[PERSON_NAME]"
click at [523, 224] on td "17 juil. 2025" at bounding box center [561, 236] width 104 height 39
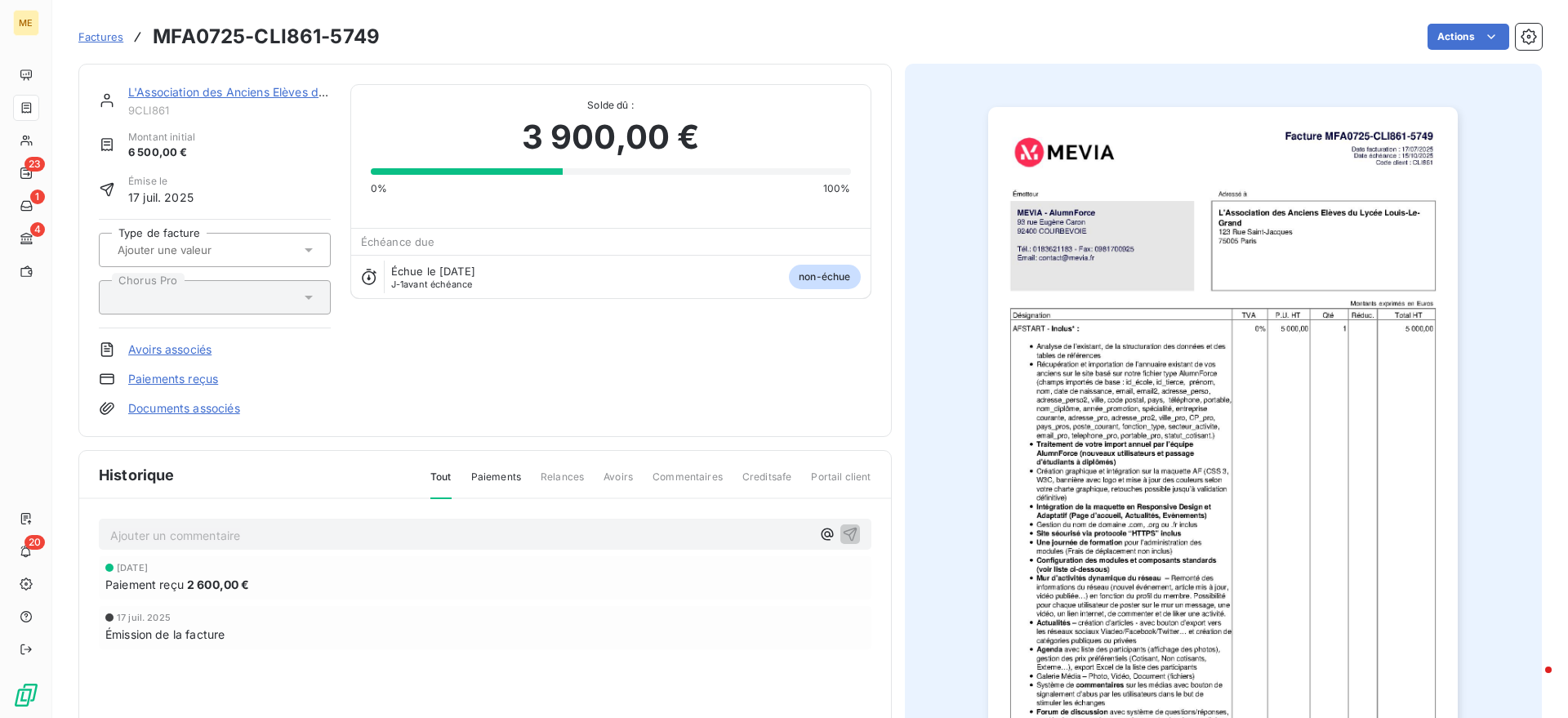
click at [215, 541] on p "Ajouter un commentaire ﻿" at bounding box center [460, 535] width 701 height 20
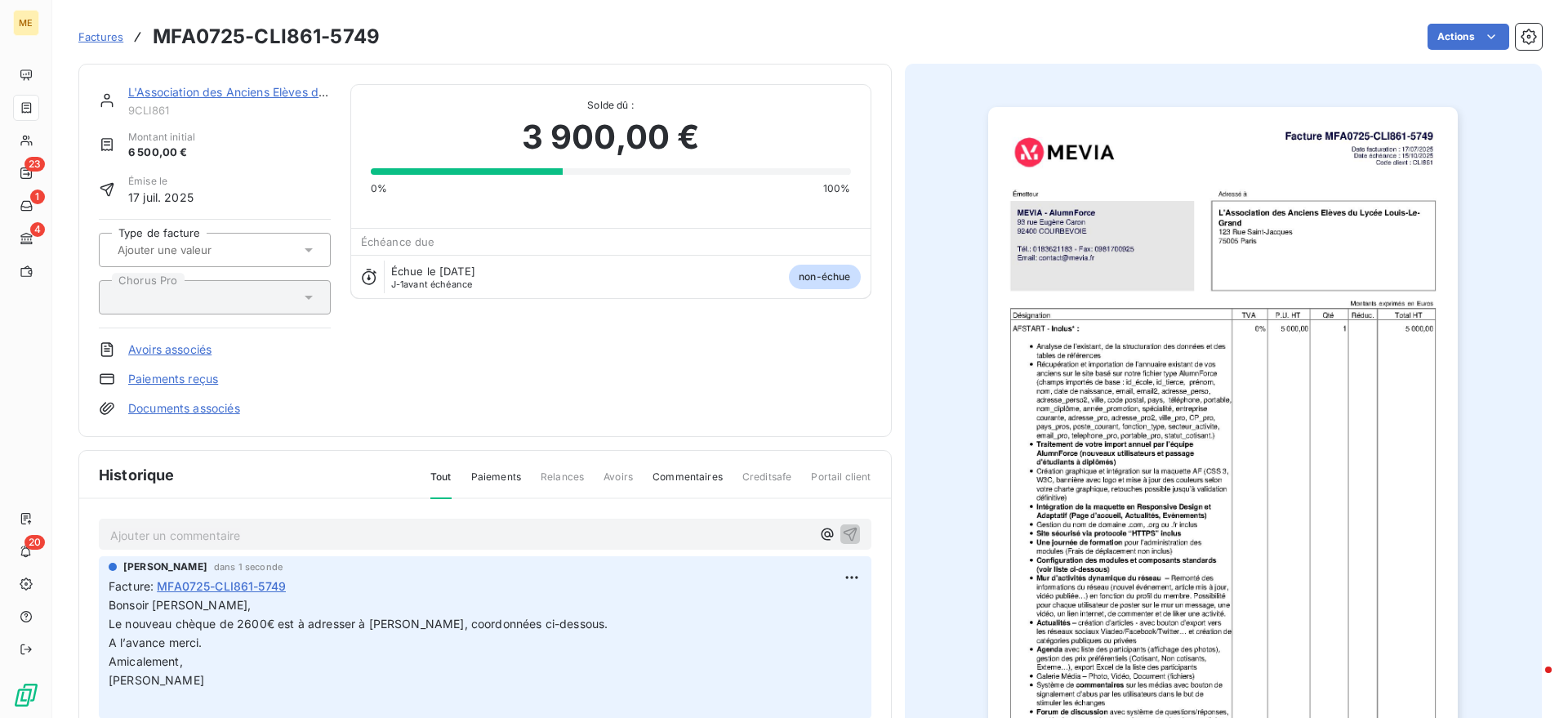
click at [102, 44] on link "Factures" at bounding box center [100, 36] width 45 height 16
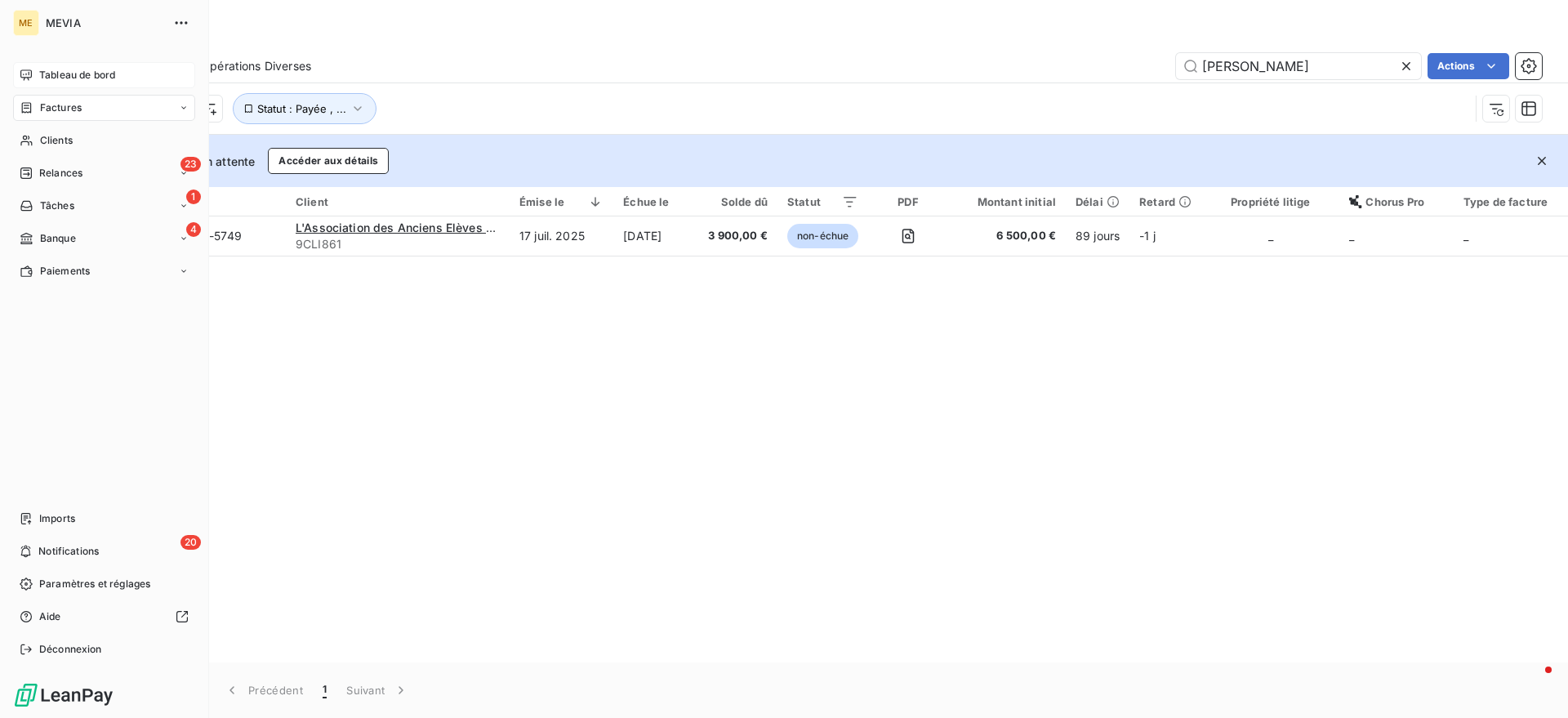
click at [28, 81] on icon at bounding box center [26, 75] width 13 height 13
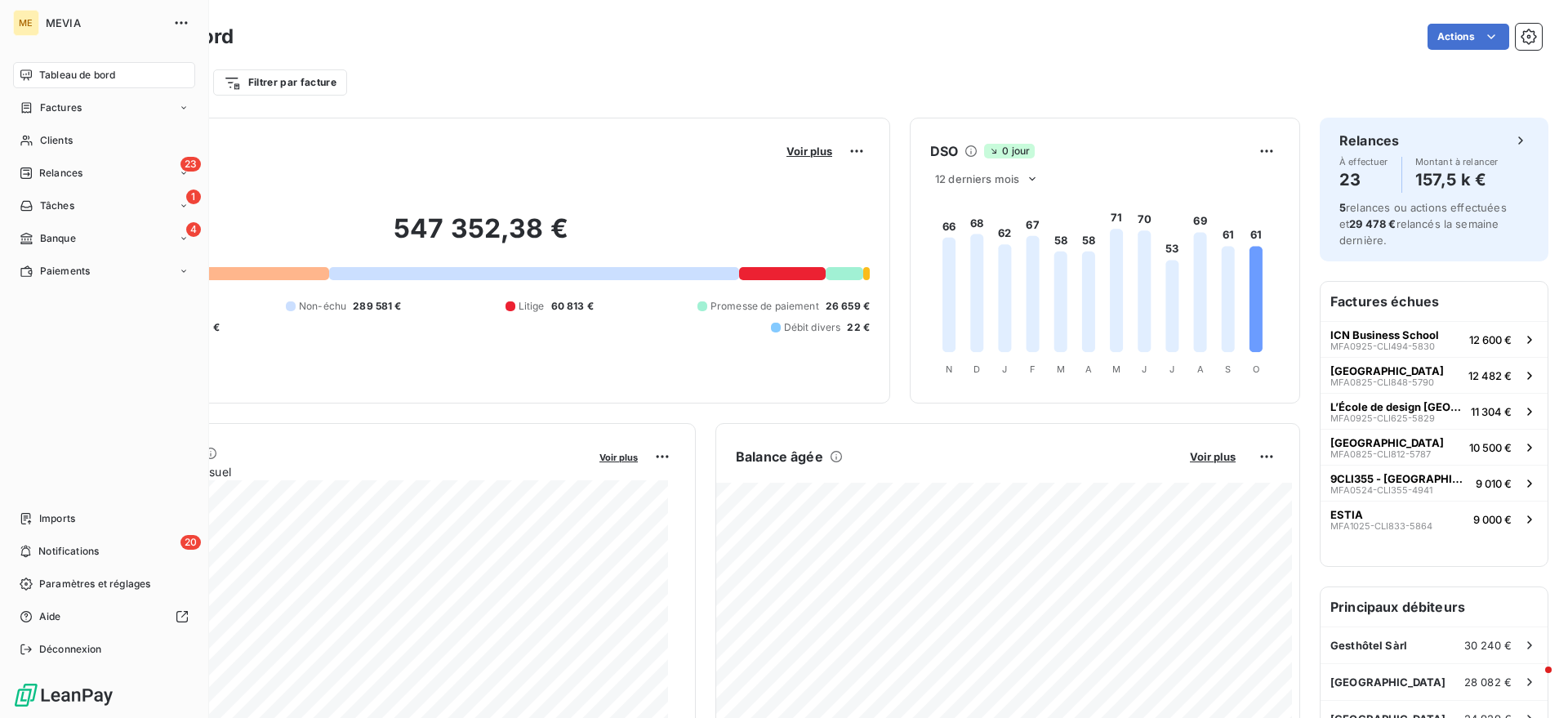
click at [11, 108] on div "ME MEVIA Tableau de bord Factures Clients 23 Relances 1 Tâches 4 Banque Paiemen…" at bounding box center [104, 359] width 209 height 718
click at [25, 108] on icon at bounding box center [26, 108] width 10 height 11
